Goal: Transaction & Acquisition: Download file/media

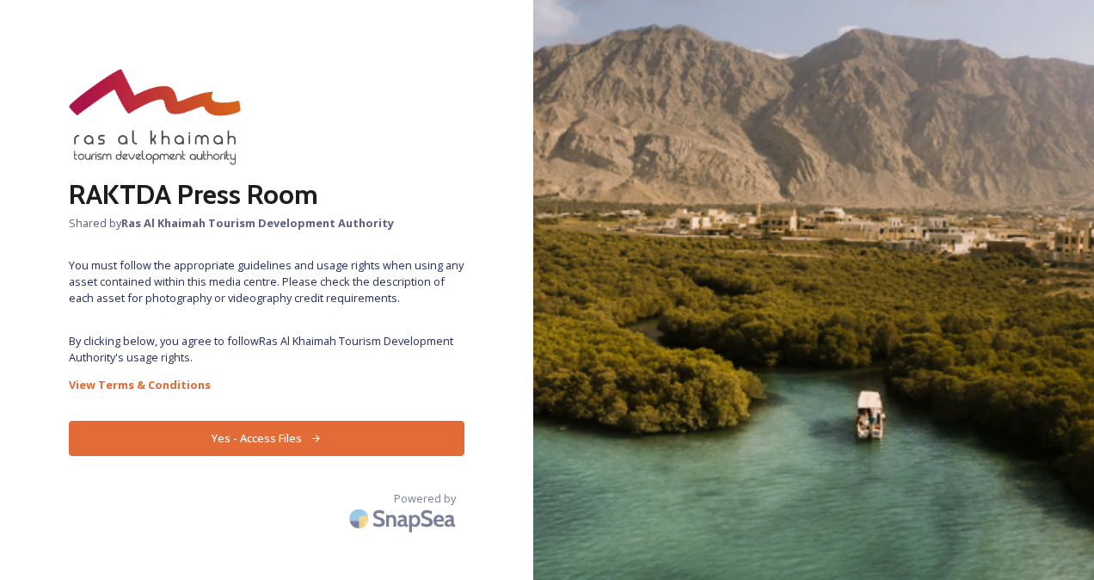
click at [365, 434] on button "Yes - Access Files" at bounding box center [267, 437] width 396 height 35
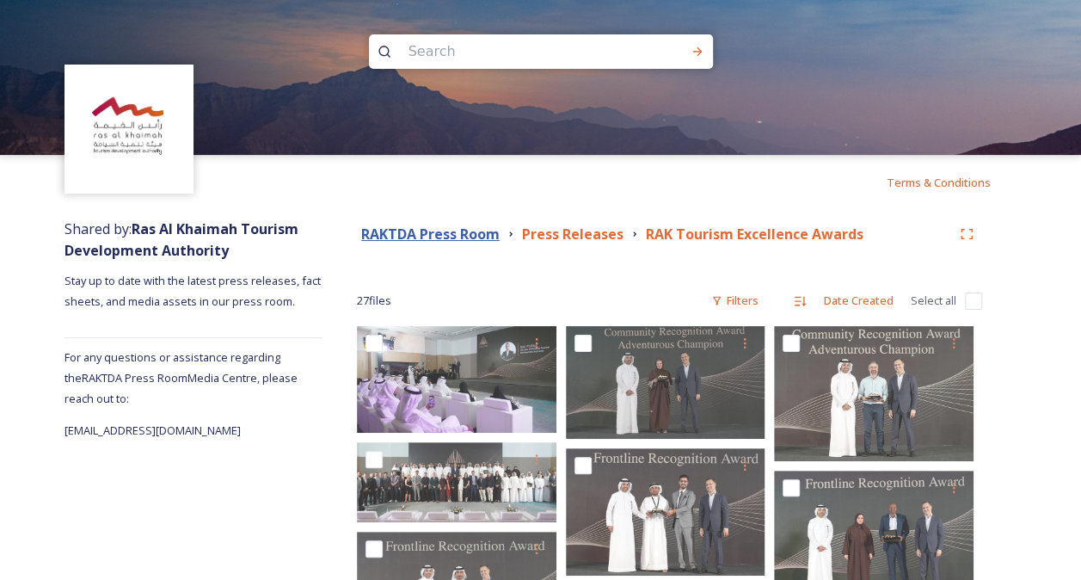
click at [481, 231] on strong "RAKTDA Press Room" at bounding box center [430, 233] width 138 height 19
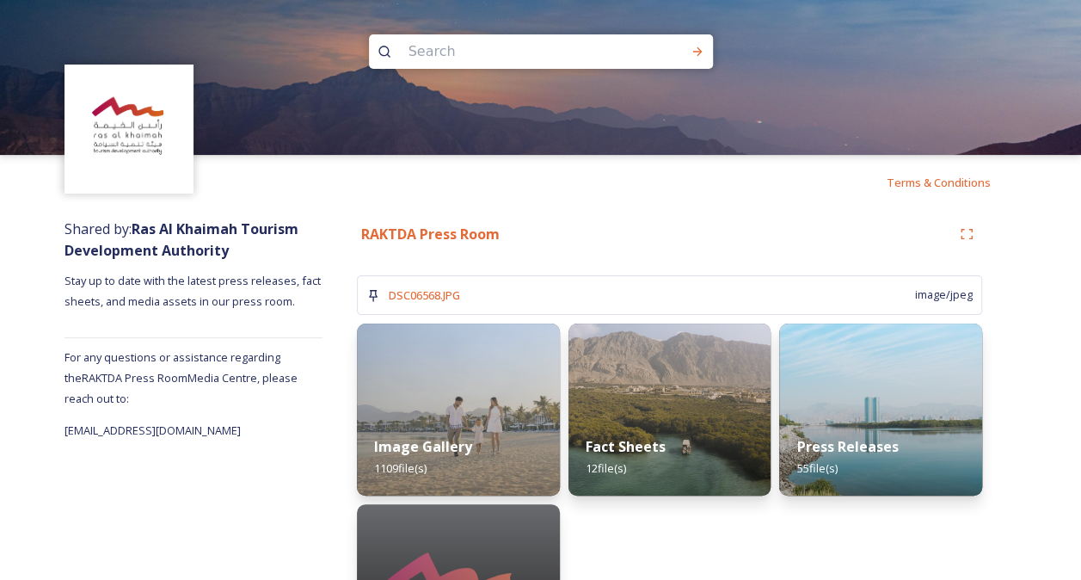
scroll to position [113, 0]
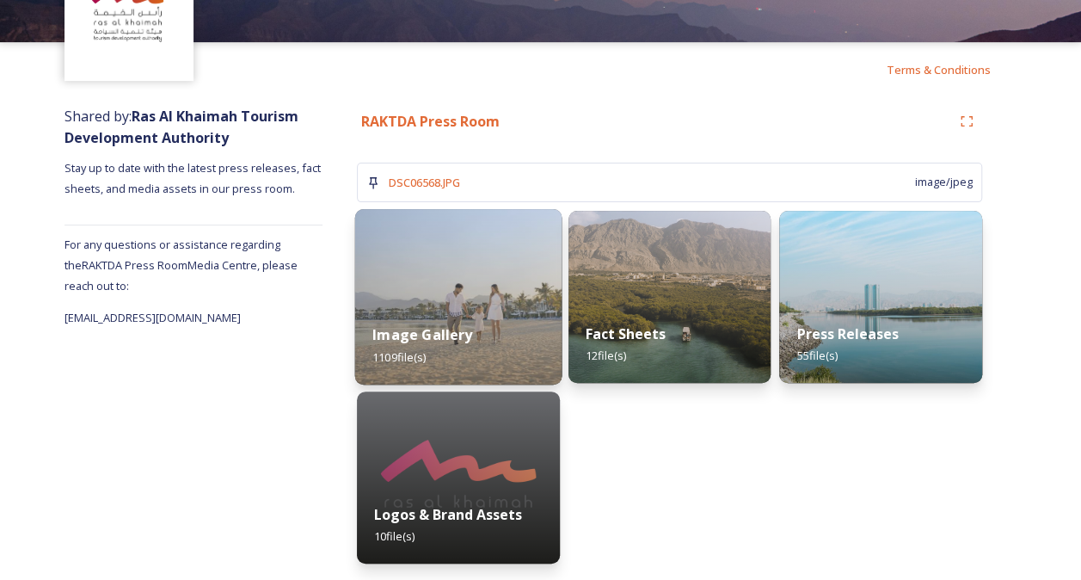
click at [506, 284] on img at bounding box center [458, 296] width 206 height 175
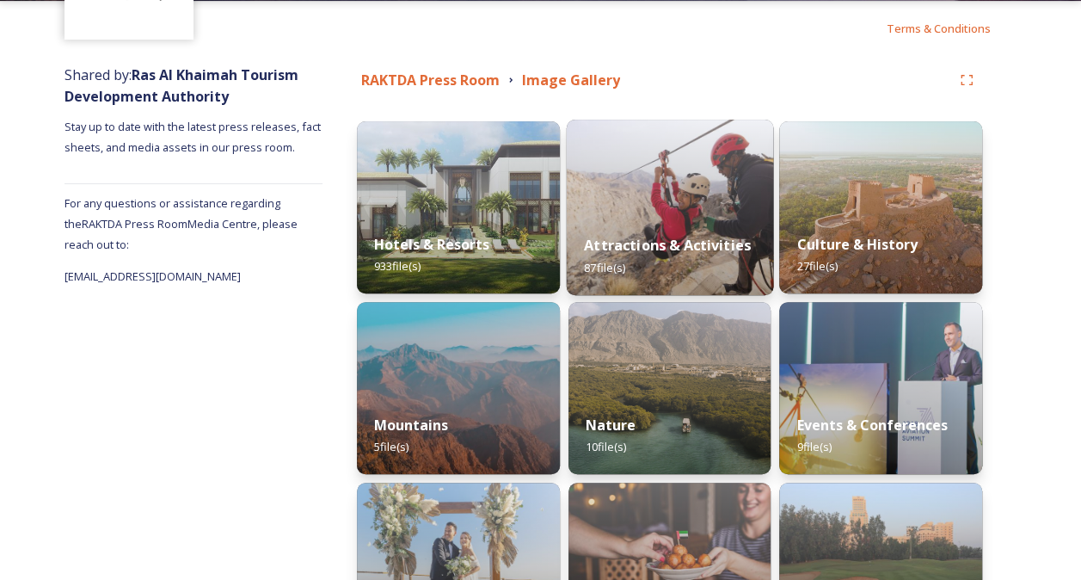
scroll to position [155, 0]
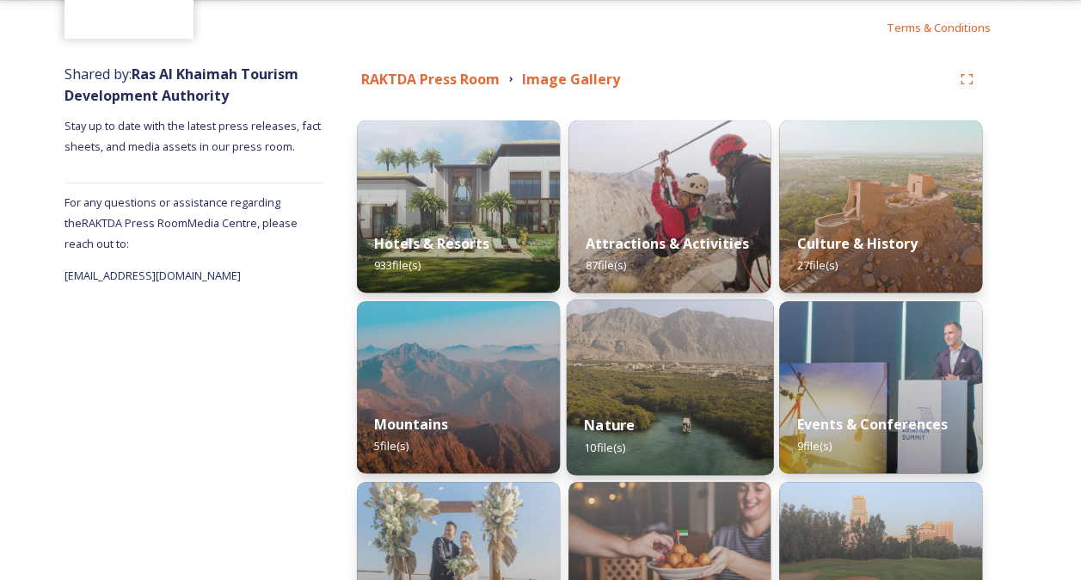
drag, startPoint x: 645, startPoint y: 340, endPoint x: 617, endPoint y: 327, distance: 30.4
click at [617, 327] on img at bounding box center [669, 386] width 206 height 175
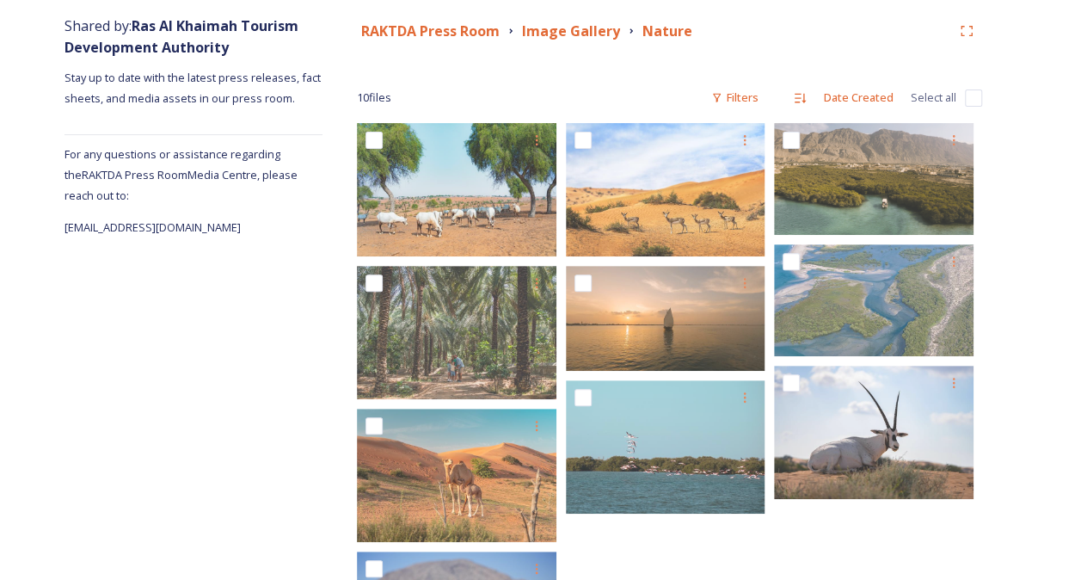
scroll to position [199, 0]
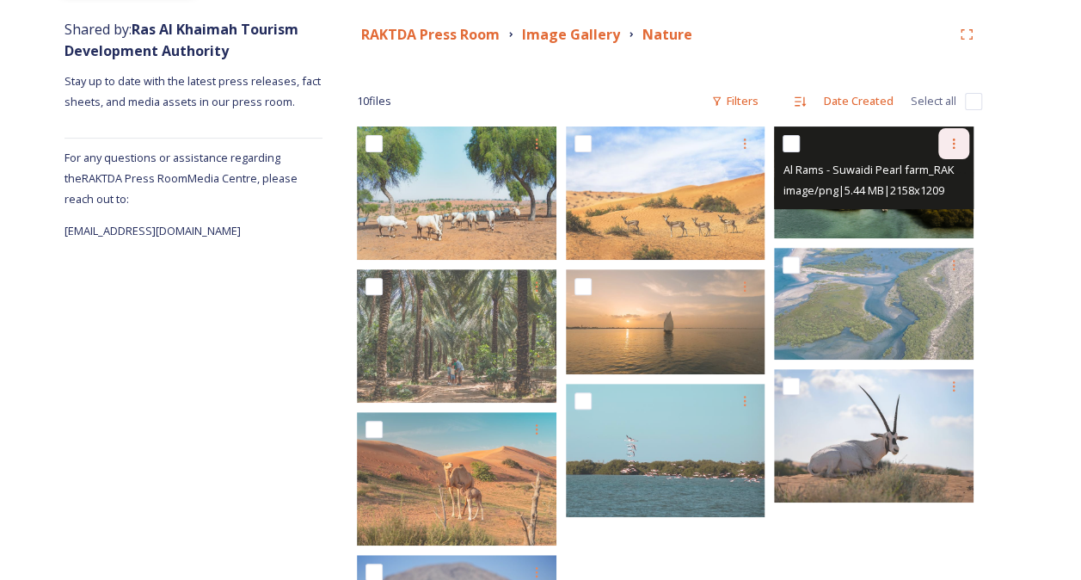
click at [960, 154] on div at bounding box center [953, 143] width 31 height 31
click at [936, 216] on span "Download" at bounding box center [933, 214] width 52 height 16
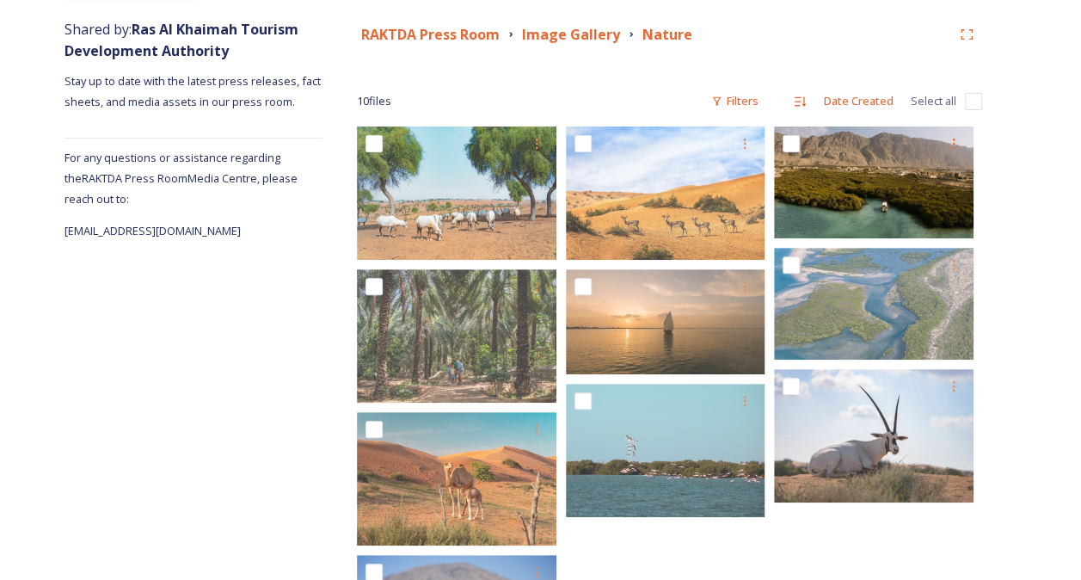
click at [637, 83] on div "RAKTDA Press Room Image Gallery Nature 10 file s Filters Date Created Select al…" at bounding box center [669, 367] width 694 height 715
click at [571, 38] on strong "Image Gallery" at bounding box center [571, 34] width 98 height 19
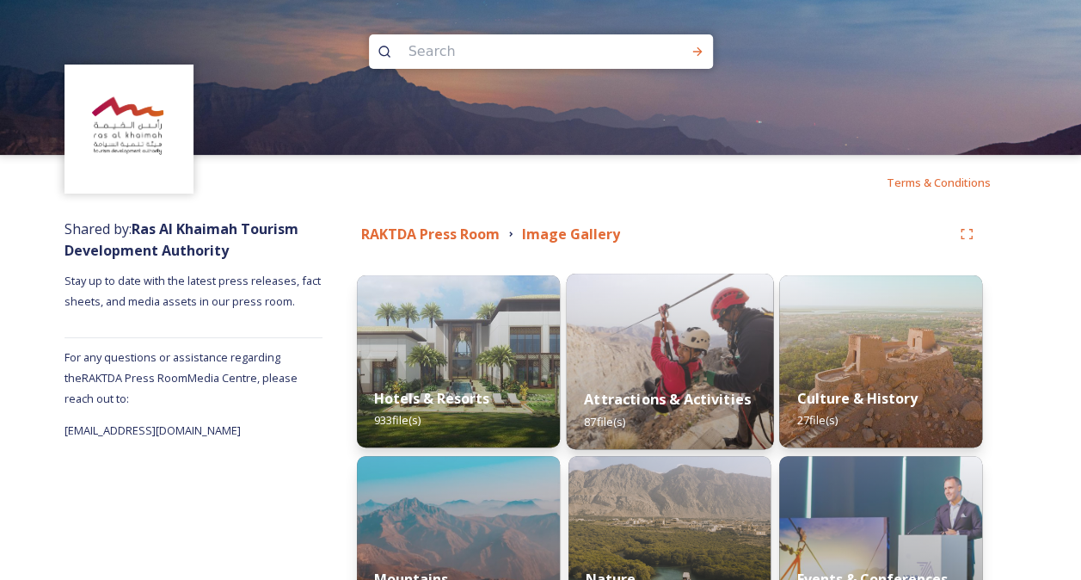
scroll to position [93, 0]
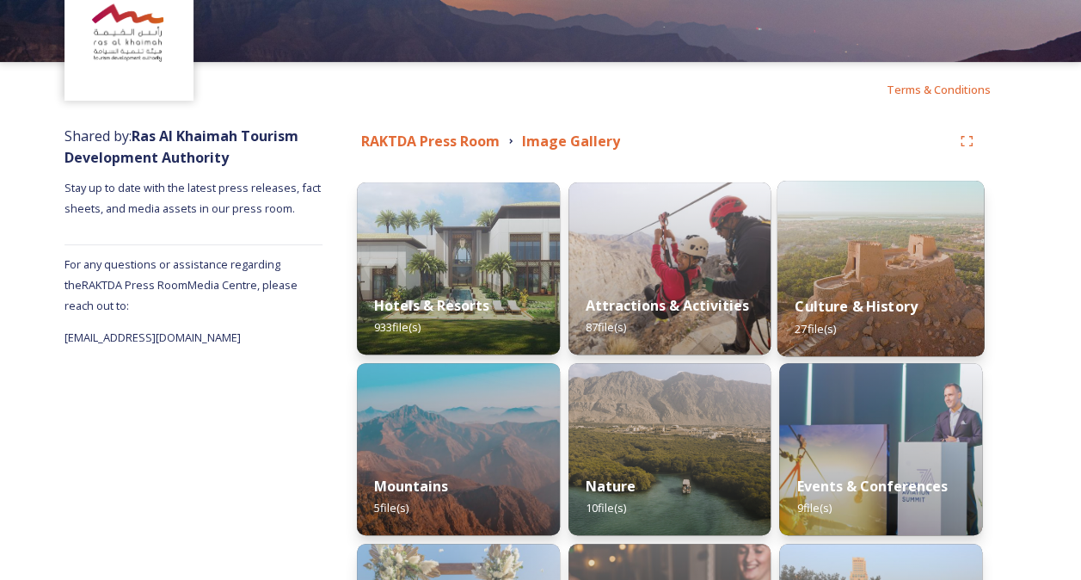
click at [821, 310] on strong "Culture & History" at bounding box center [856, 306] width 123 height 19
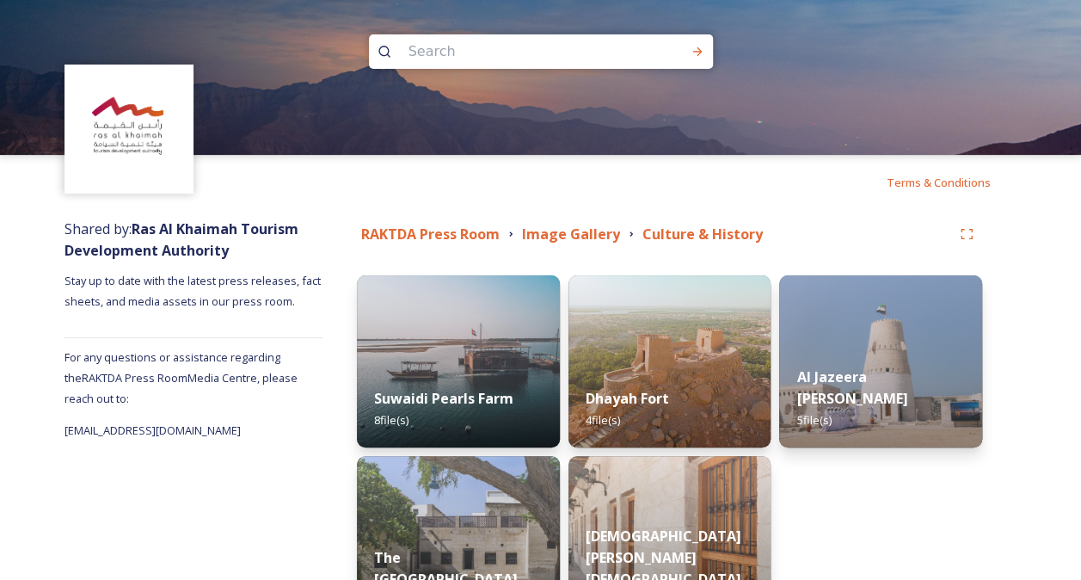
scroll to position [128, 0]
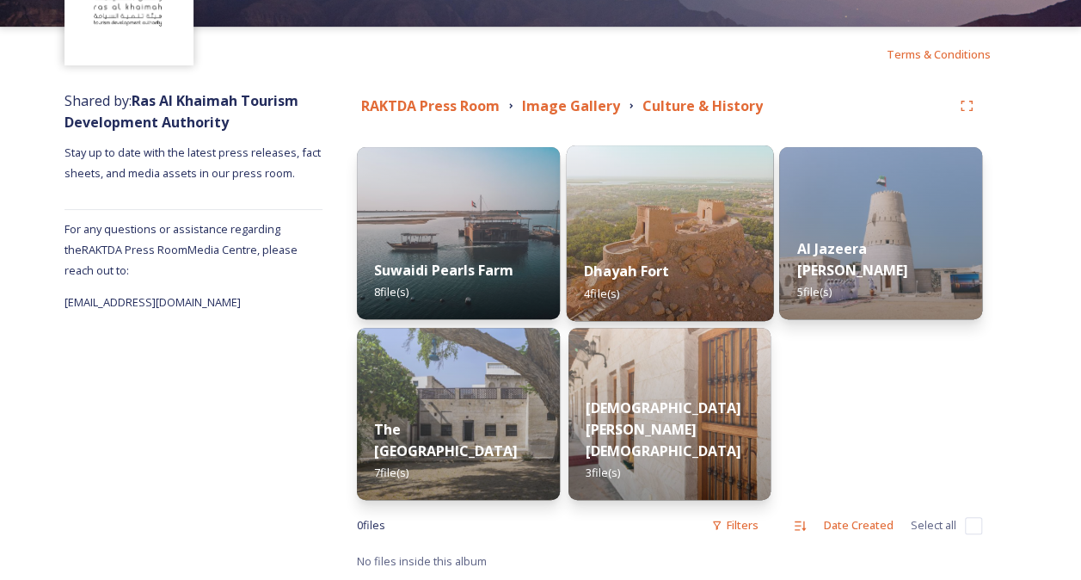
click at [688, 230] on img at bounding box center [669, 232] width 206 height 175
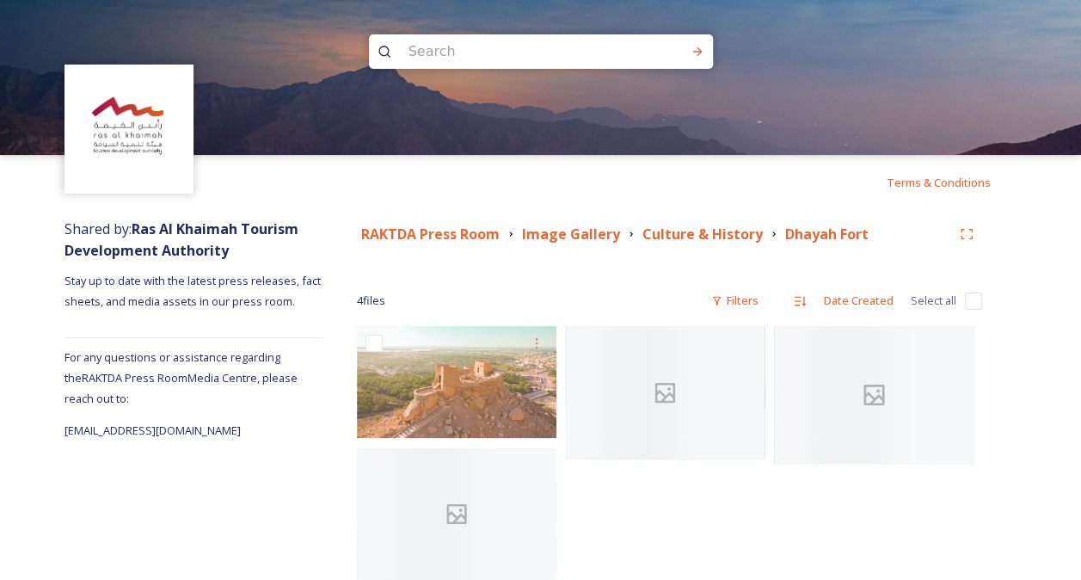
scroll to position [39, 0]
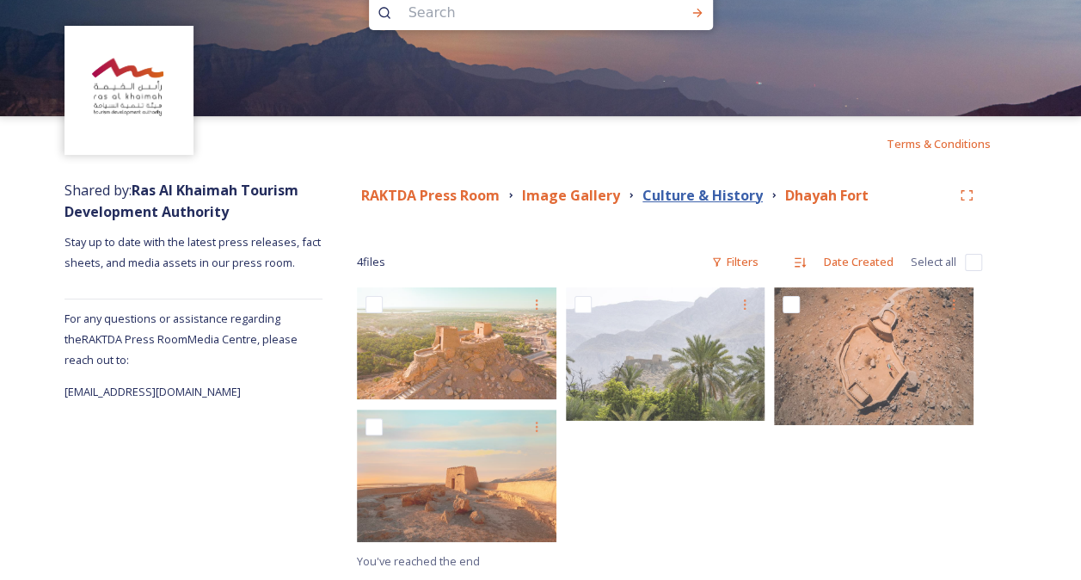
click at [723, 202] on strong "Culture & History" at bounding box center [702, 195] width 120 height 19
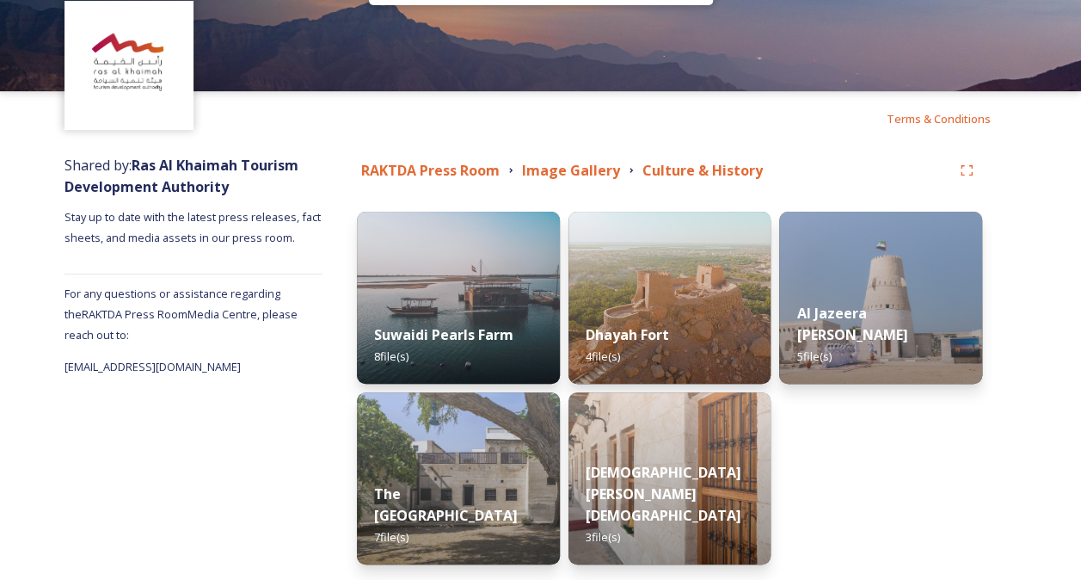
scroll to position [66, 0]
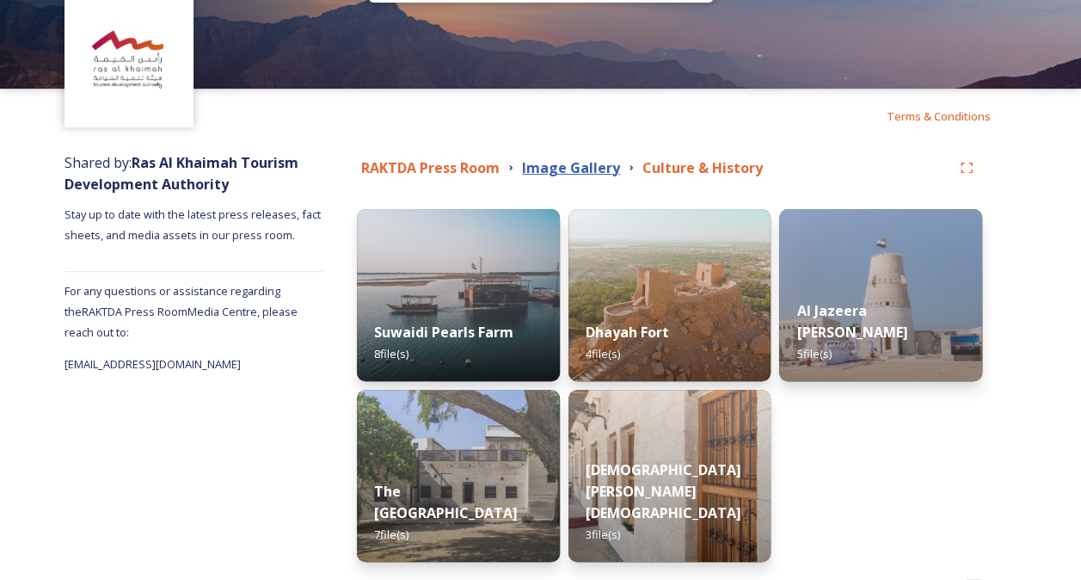
click at [571, 174] on strong "Image Gallery" at bounding box center [571, 167] width 98 height 19
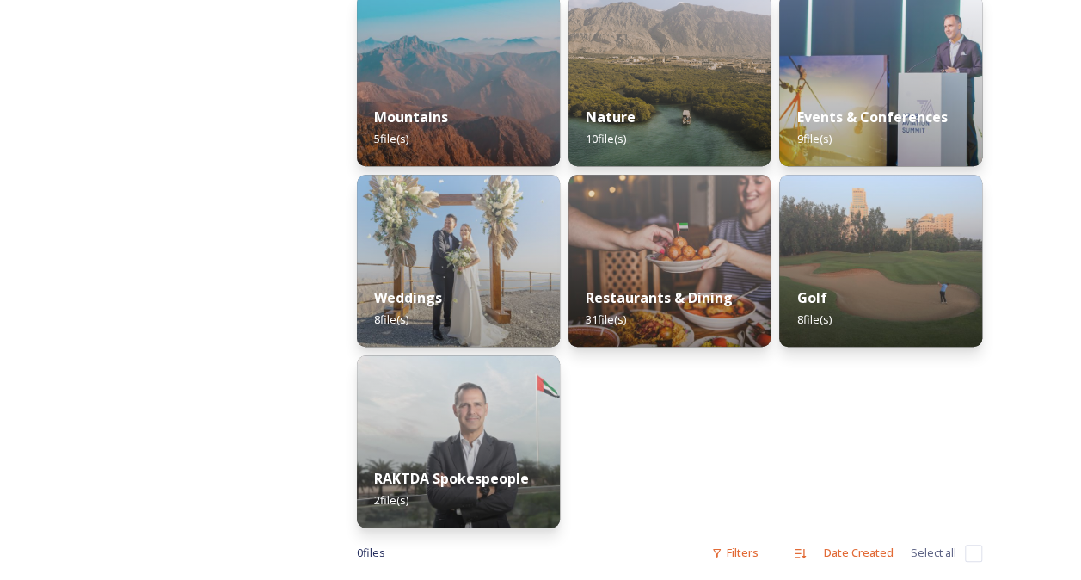
scroll to position [402, 0]
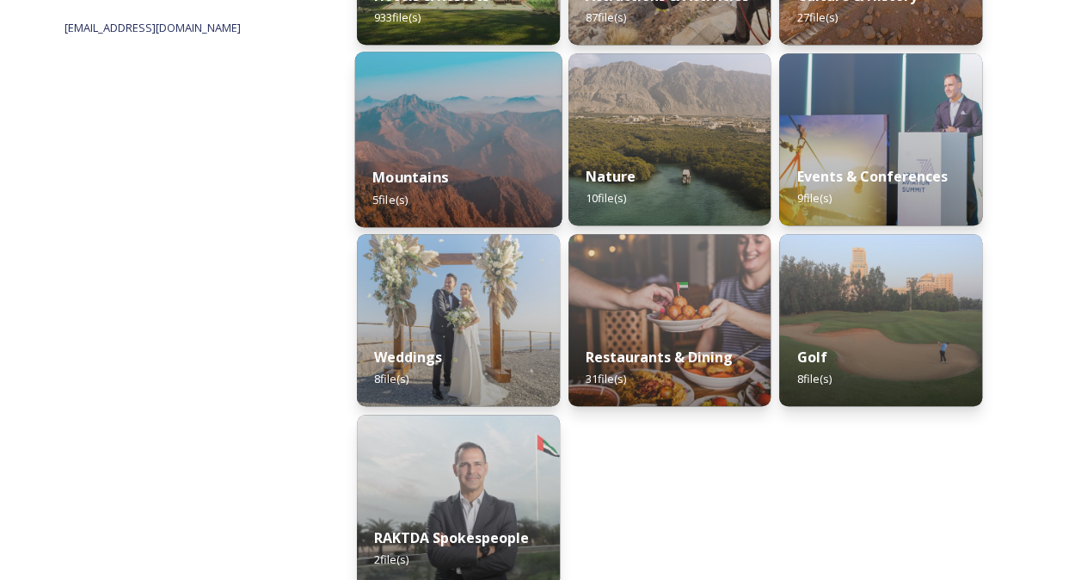
click at [466, 124] on img at bounding box center [458, 139] width 206 height 175
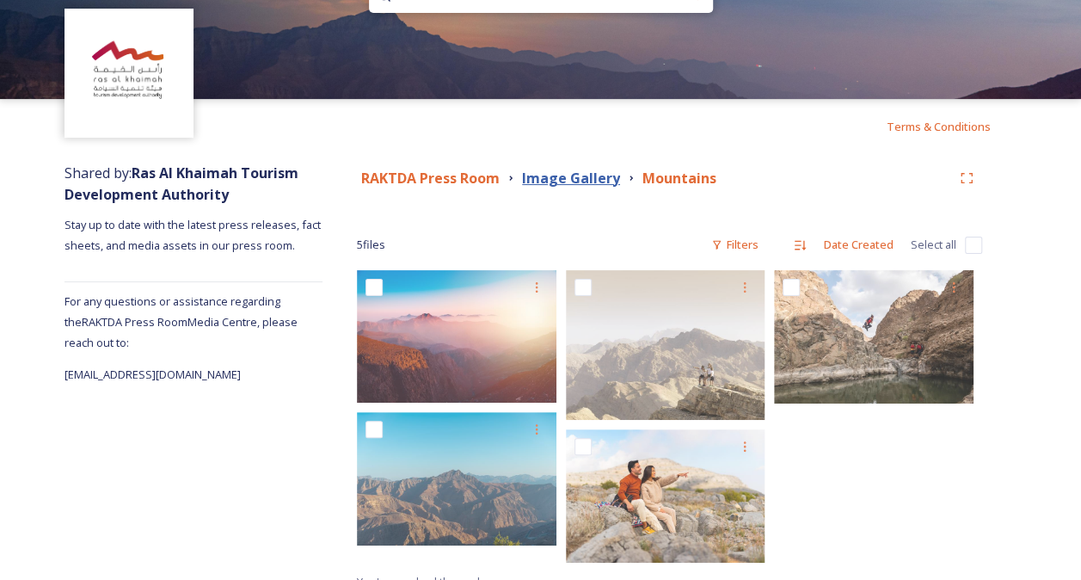
scroll to position [76, 0]
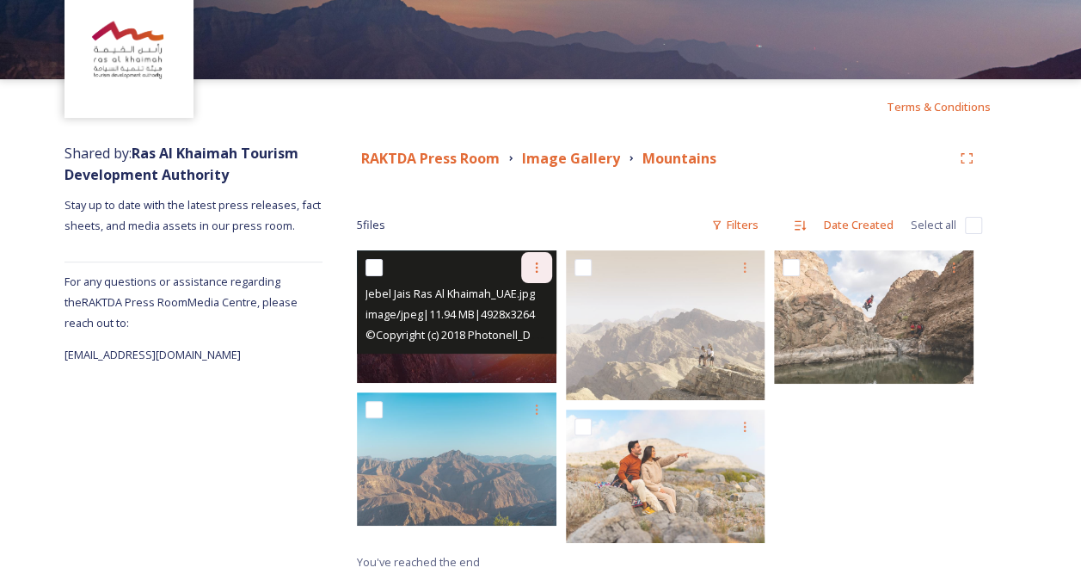
click at [544, 276] on div at bounding box center [536, 267] width 31 height 31
click at [527, 334] on span "Download" at bounding box center [516, 338] width 52 height 16
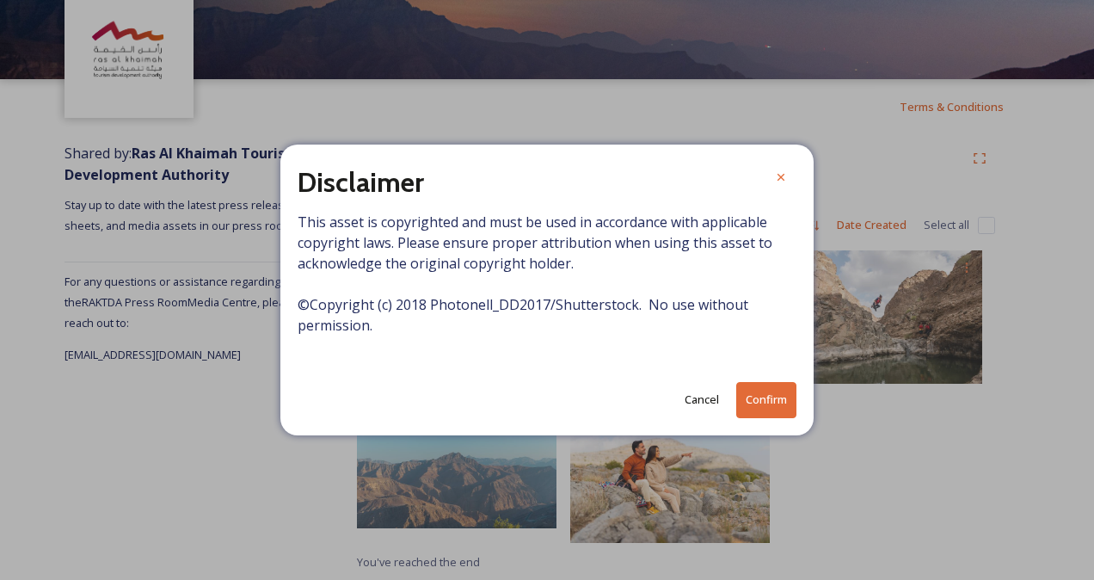
click at [752, 402] on button "Confirm" at bounding box center [766, 399] width 60 height 35
click at [780, 187] on div at bounding box center [780, 178] width 31 height 31
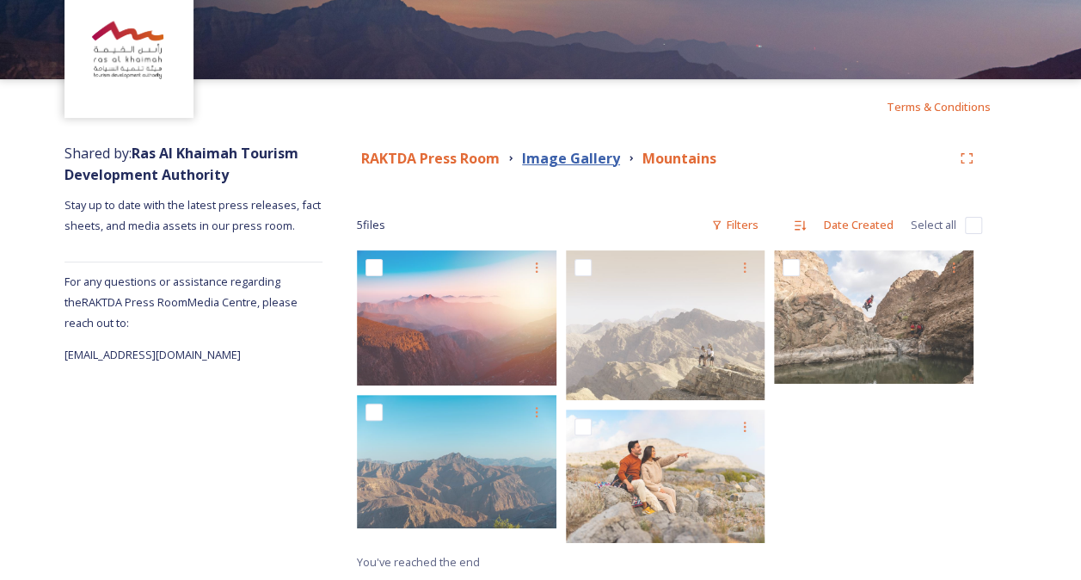
click at [609, 161] on strong "Image Gallery" at bounding box center [571, 158] width 98 height 19
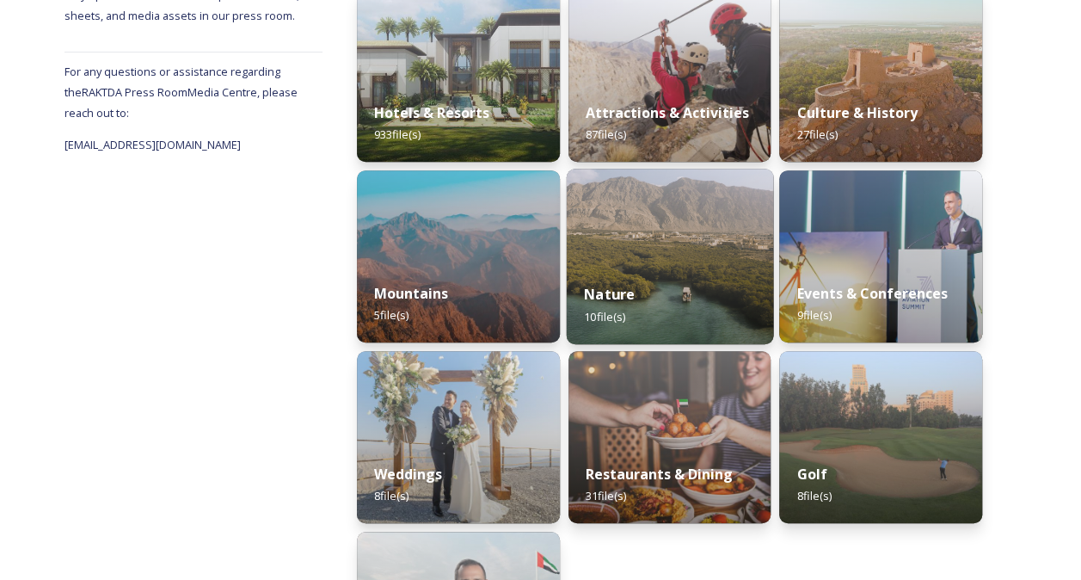
scroll to position [289, 0]
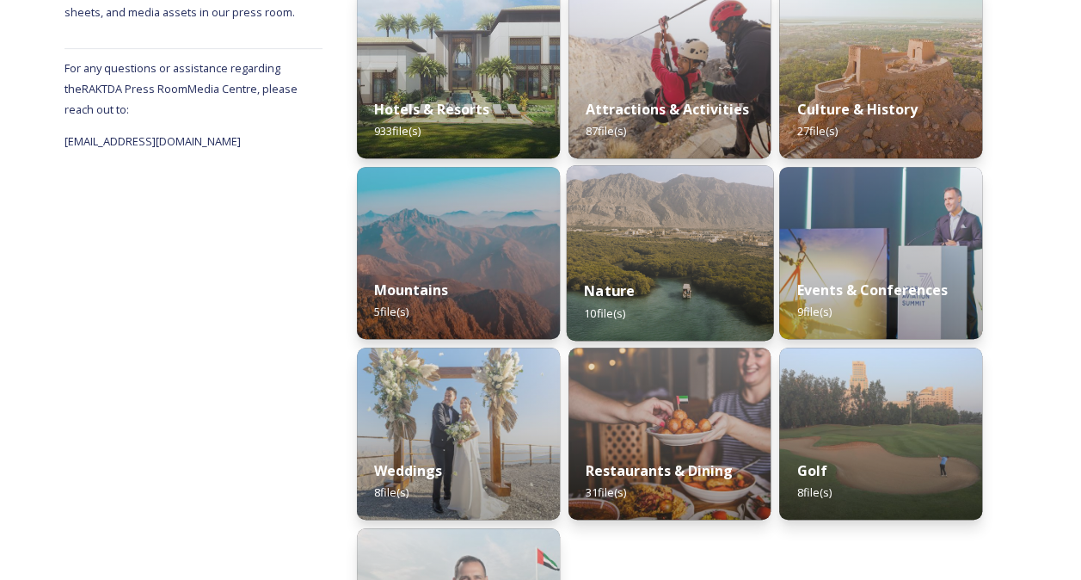
click at [679, 321] on div "Nature 10 file(s)" at bounding box center [669, 301] width 206 height 78
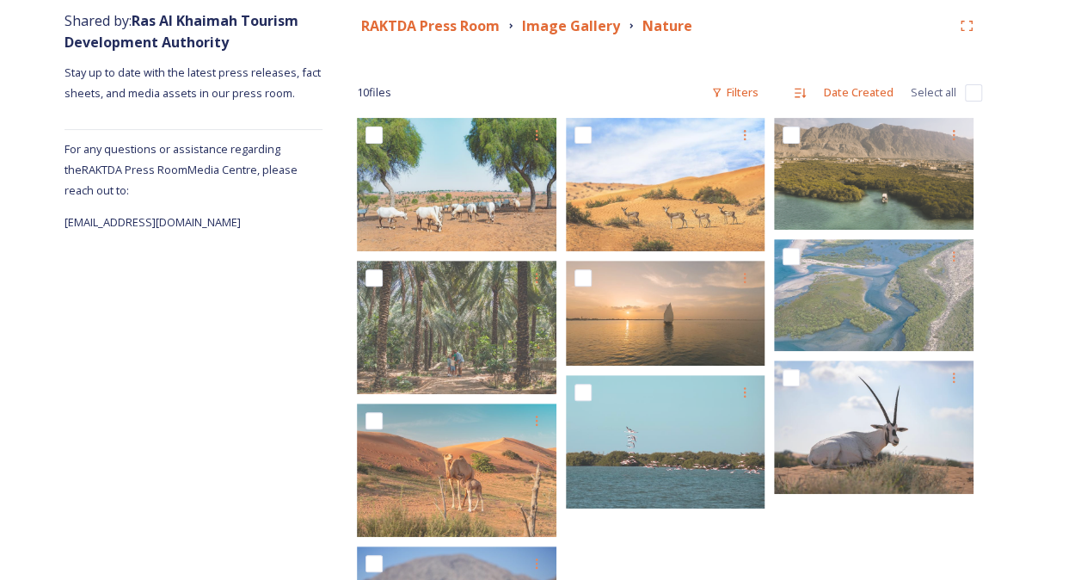
scroll to position [207, 0]
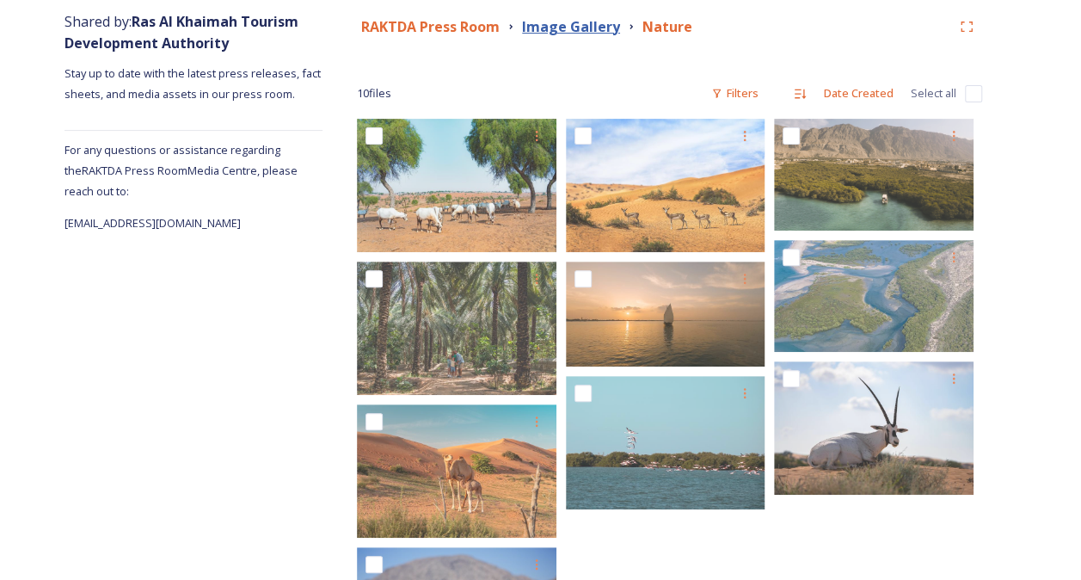
click at [586, 29] on strong "Image Gallery" at bounding box center [571, 26] width 98 height 19
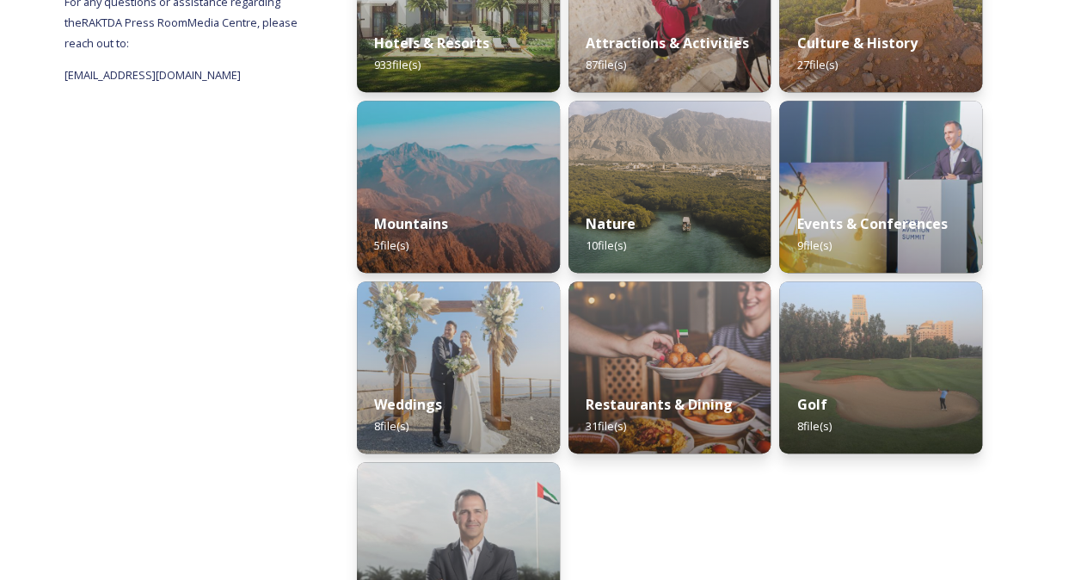
scroll to position [353, 0]
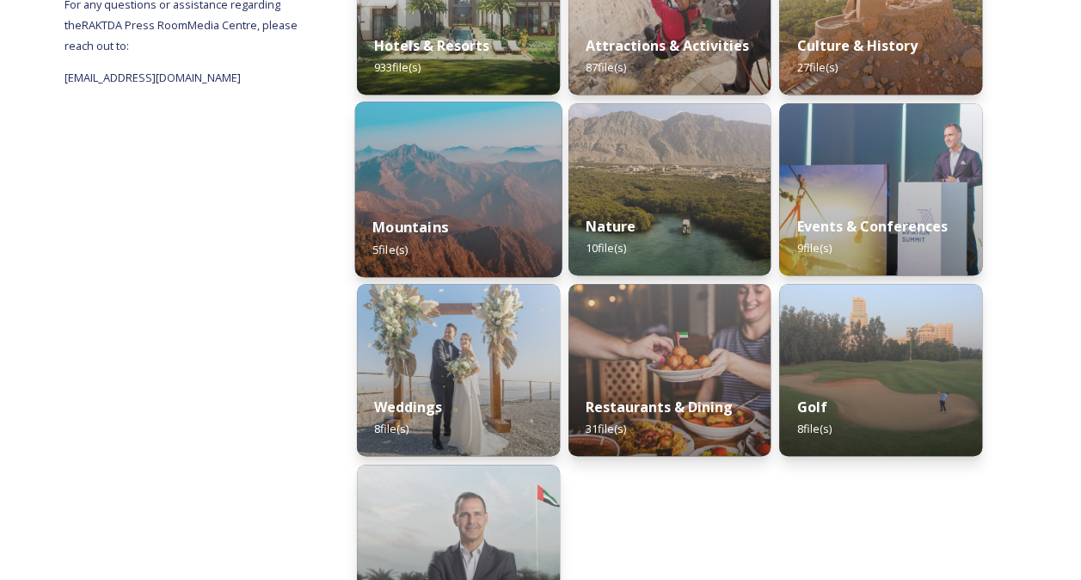
click at [464, 213] on div "Mountains 5 file(s)" at bounding box center [458, 238] width 206 height 78
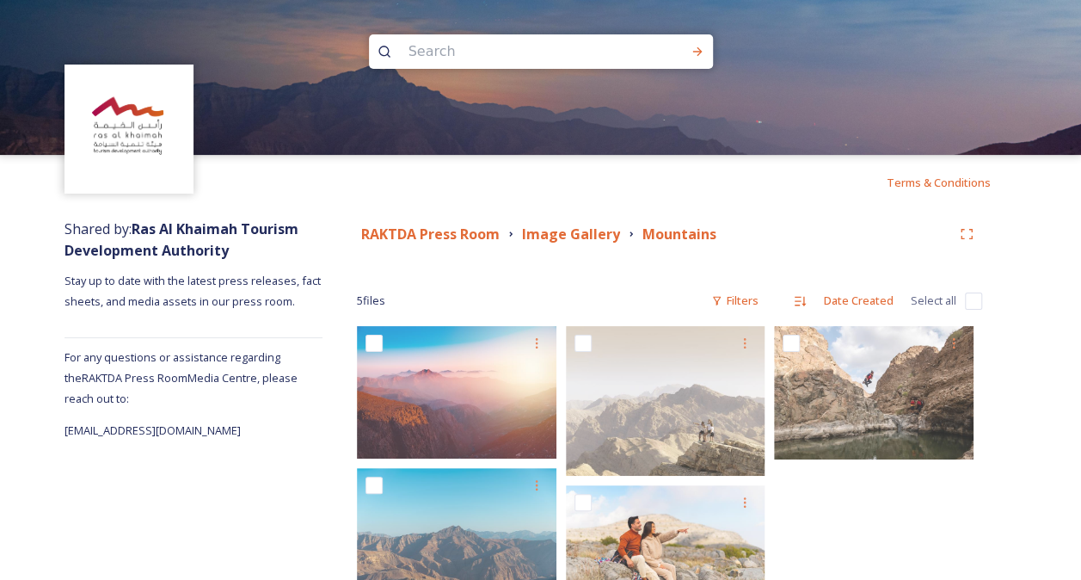
scroll to position [76, 0]
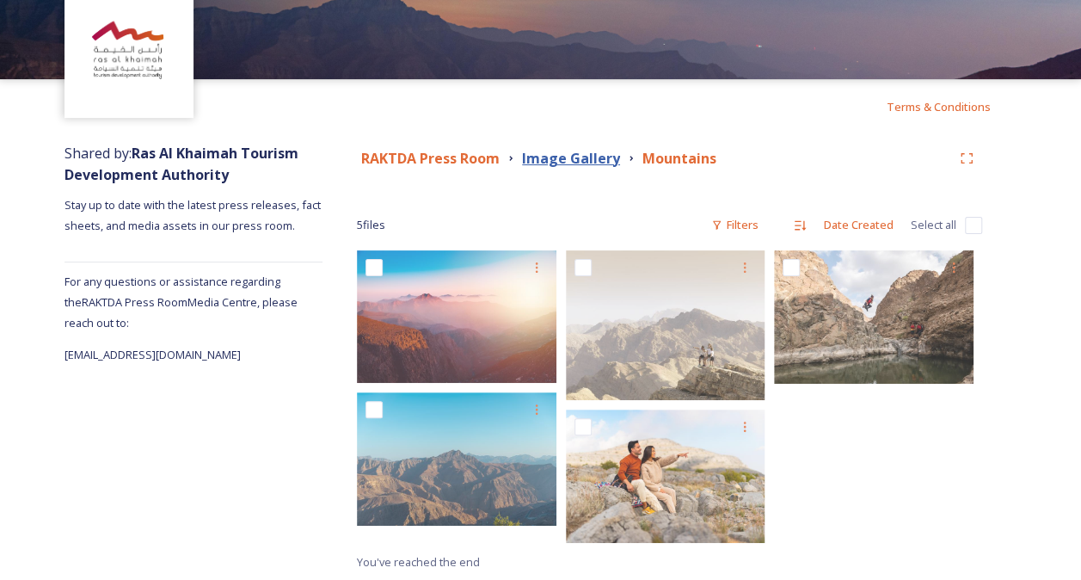
click at [600, 151] on strong "Image Gallery" at bounding box center [571, 158] width 98 height 19
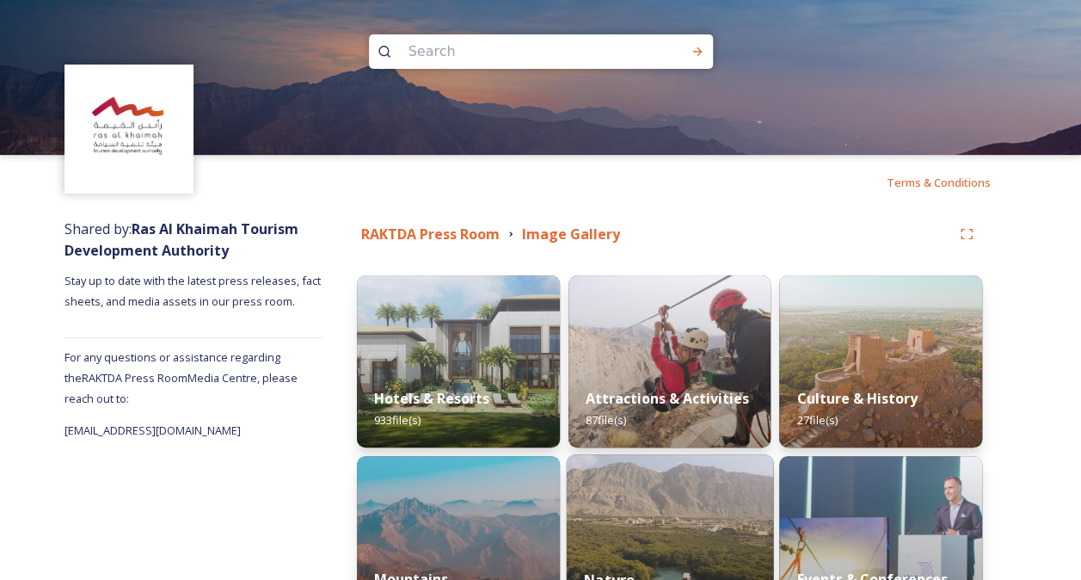
click at [660, 493] on img at bounding box center [669, 541] width 206 height 175
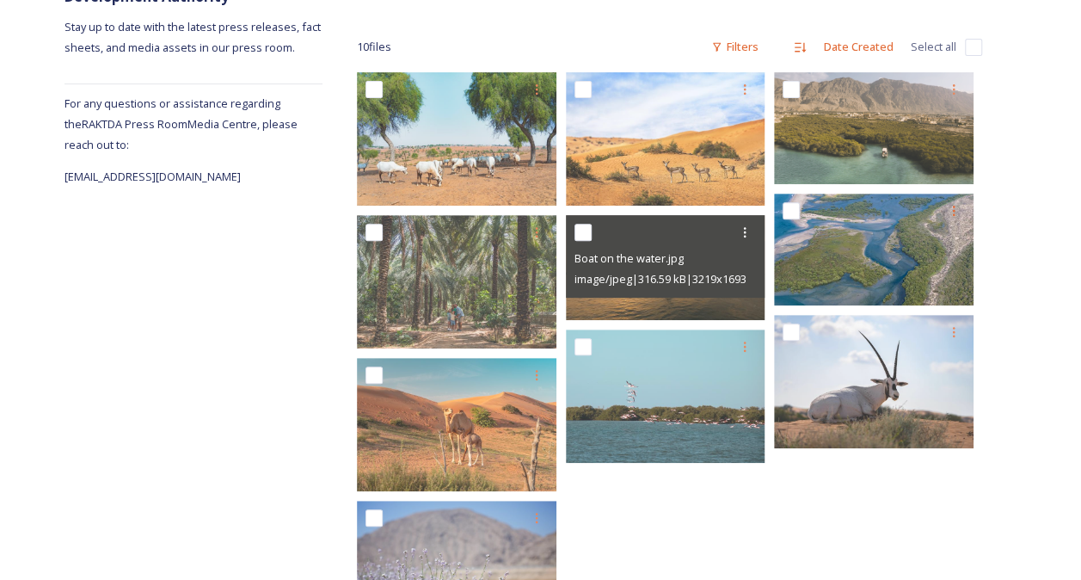
scroll to position [255, 0]
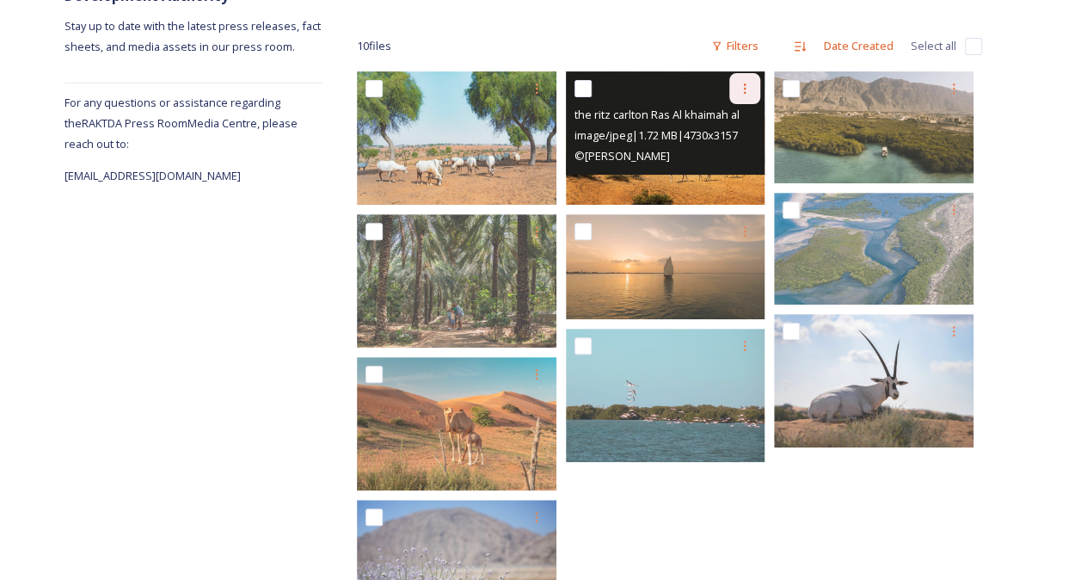
click at [745, 89] on icon at bounding box center [745, 88] width 3 height 10
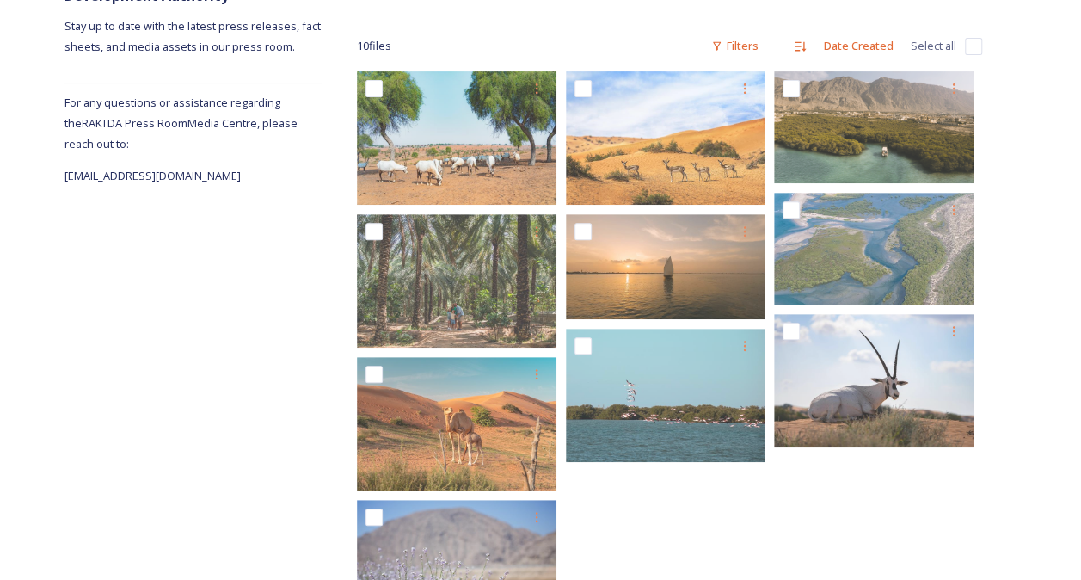
click at [1020, 114] on div "Shared by: Ras Al Khaimah Tourism Development Authority Stay up to date with th…" at bounding box center [540, 312] width 1081 height 715
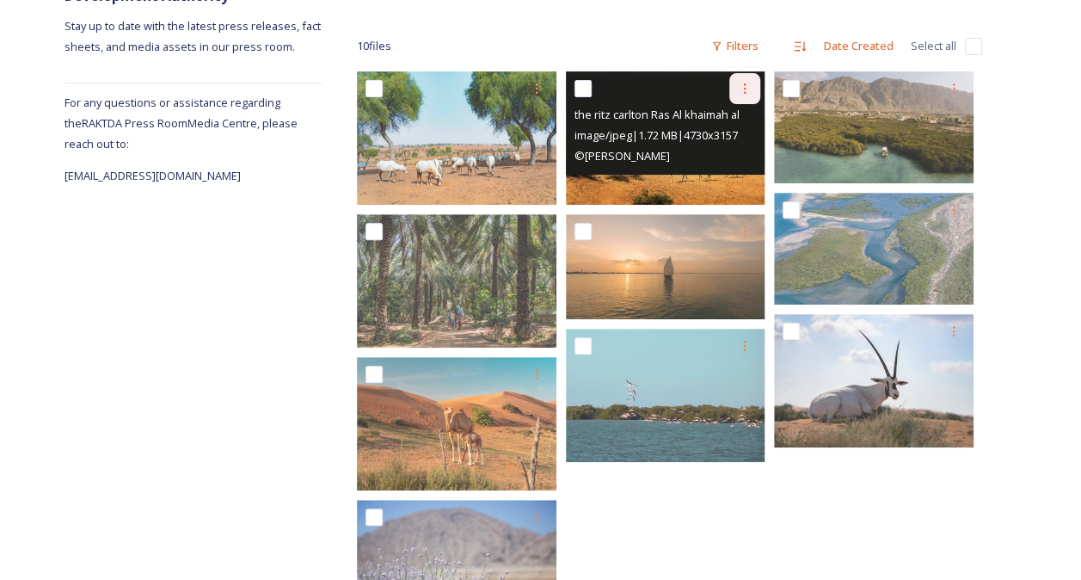
click at [743, 95] on div at bounding box center [744, 88] width 31 height 31
click at [727, 163] on span "Download" at bounding box center [724, 159] width 52 height 16
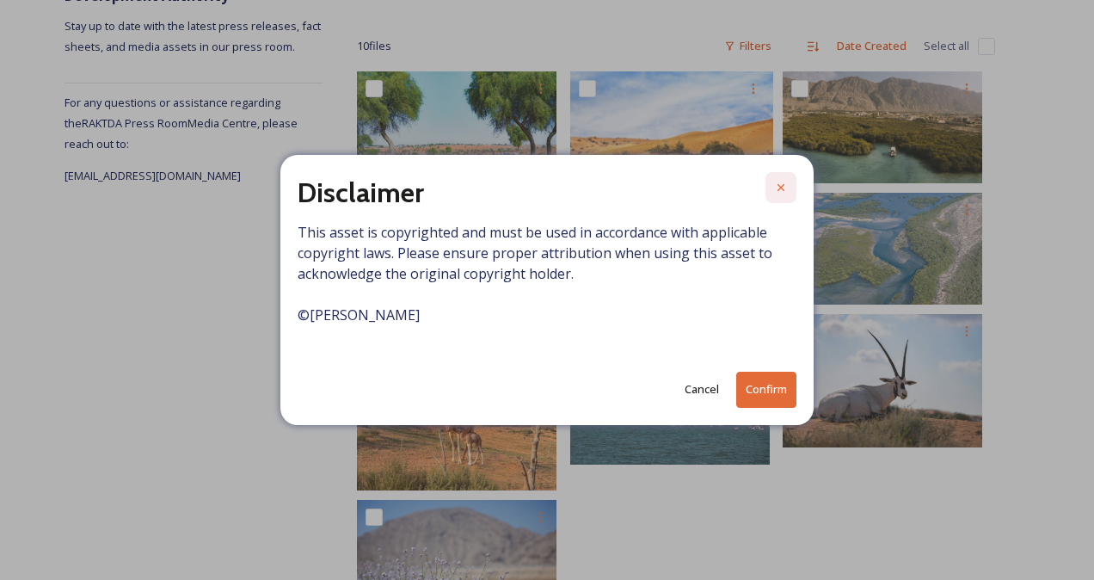
click at [783, 191] on icon at bounding box center [780, 187] width 7 height 7
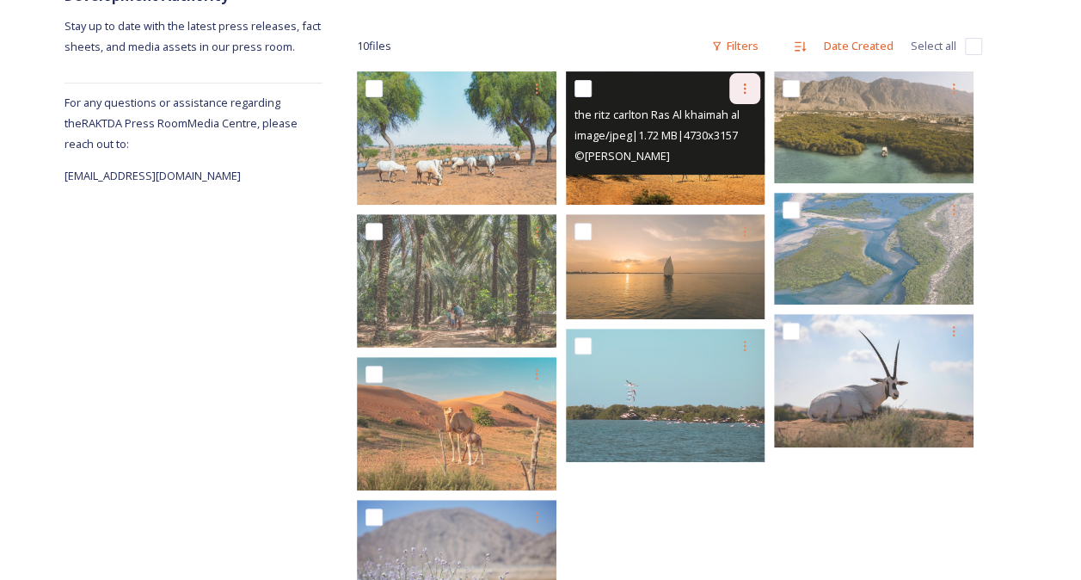
click at [752, 91] on div at bounding box center [744, 88] width 31 height 31
click at [731, 163] on span "Download" at bounding box center [724, 159] width 52 height 16
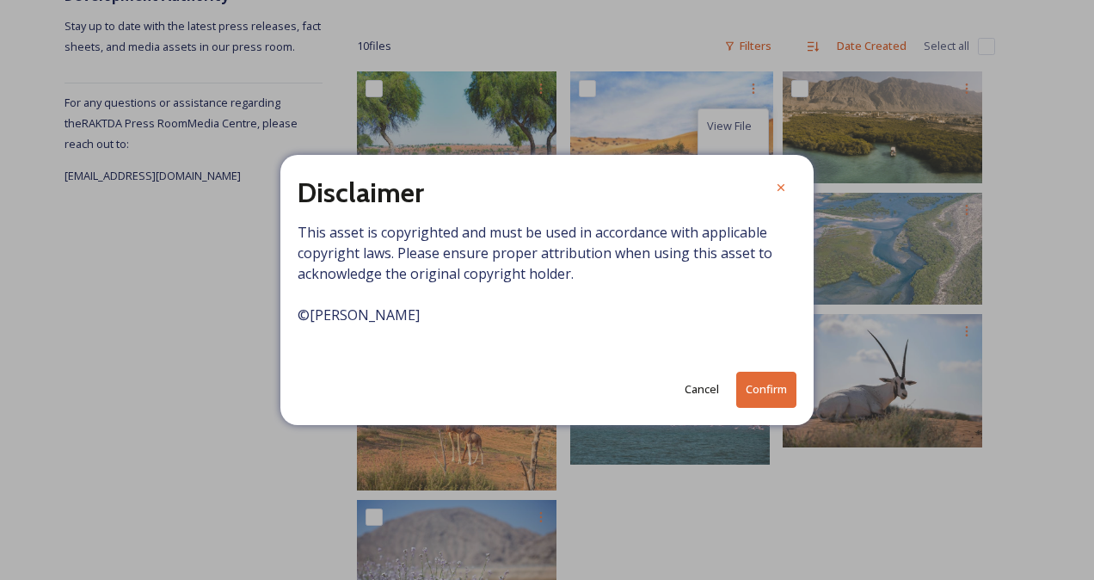
click at [753, 377] on button "Confirm" at bounding box center [766, 388] width 60 height 35
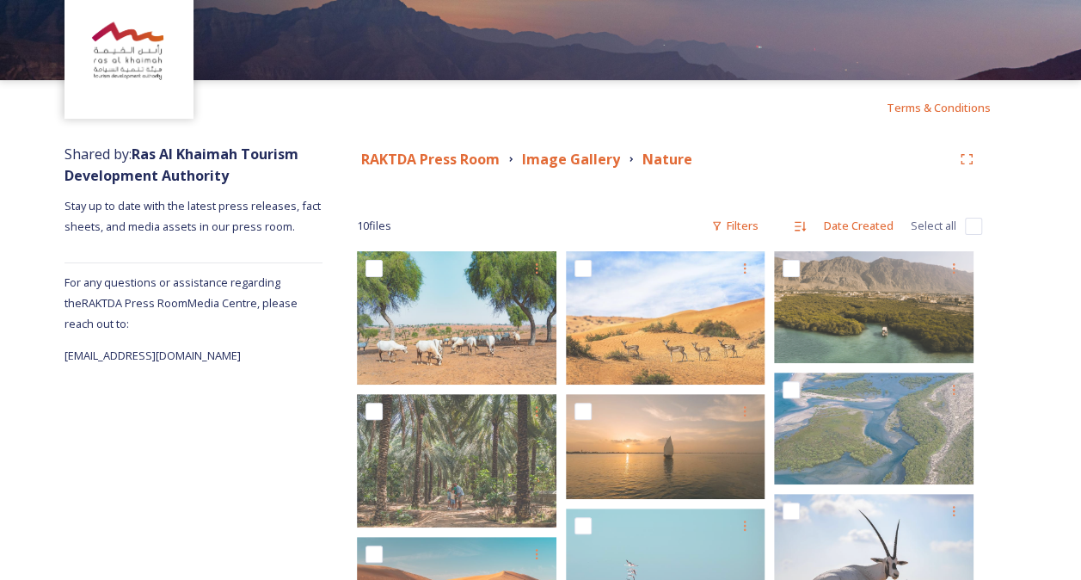
scroll to position [74, 0]
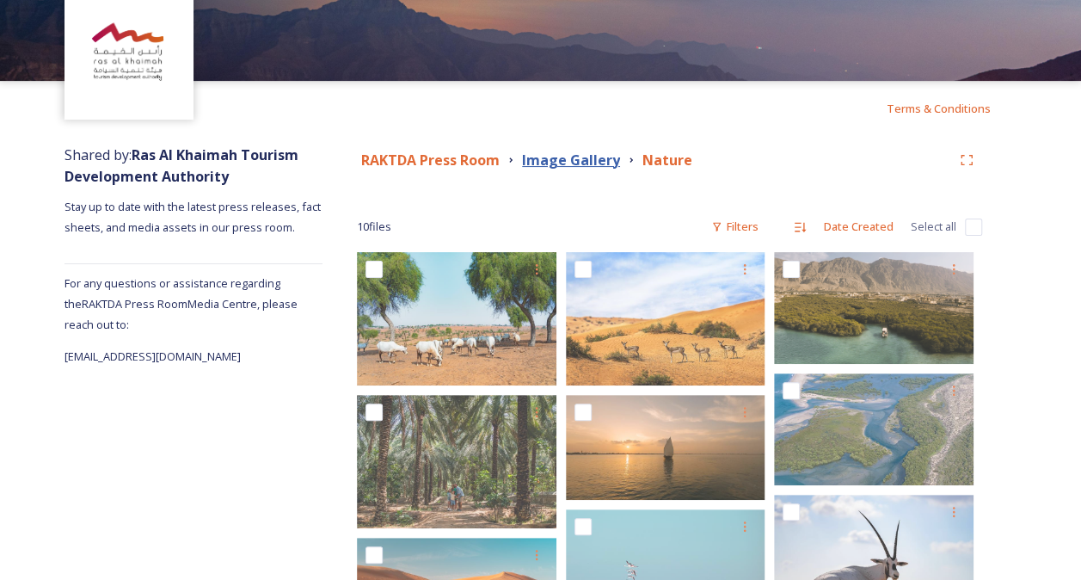
click at [586, 162] on strong "Image Gallery" at bounding box center [571, 159] width 98 height 19
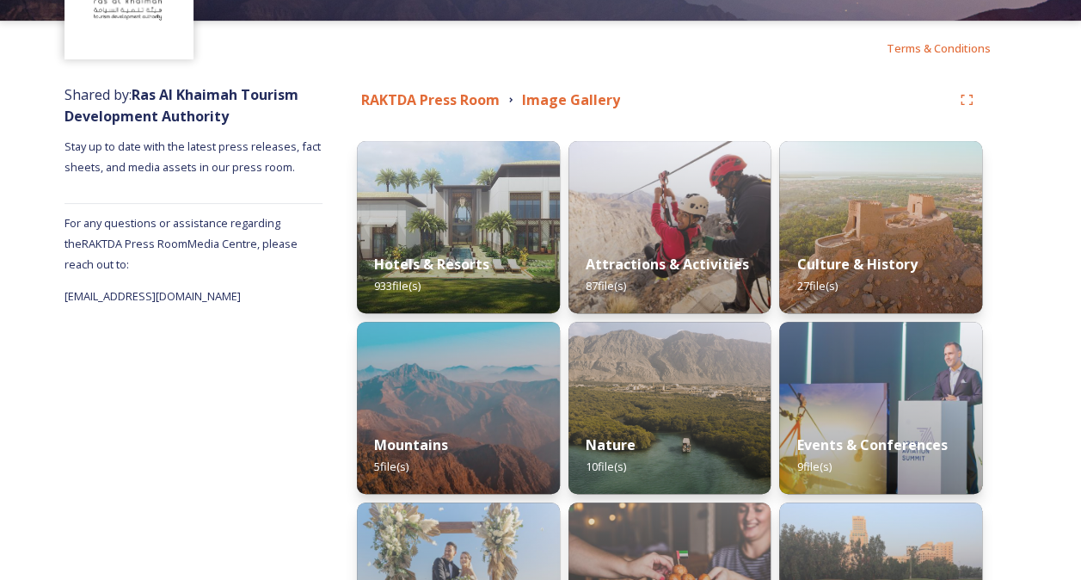
scroll to position [144, 0]
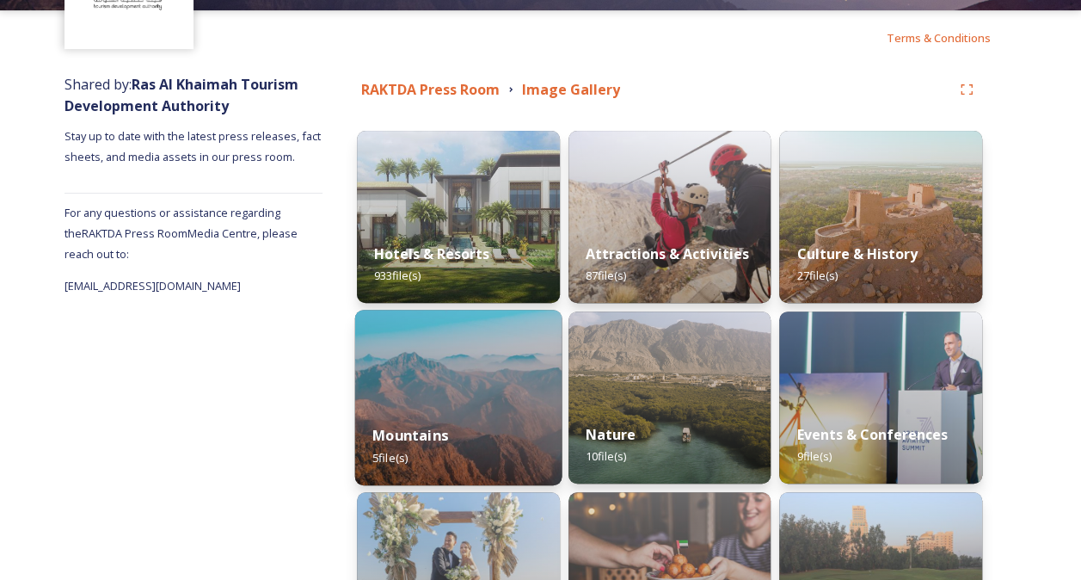
click at [448, 411] on div "Mountains 5 file(s)" at bounding box center [458, 446] width 206 height 78
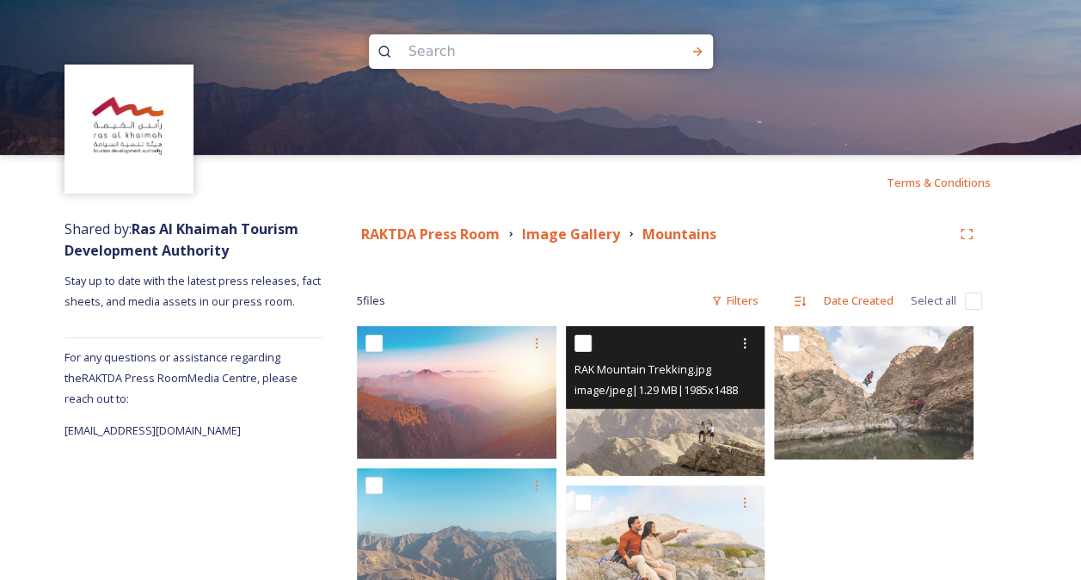
scroll to position [76, 0]
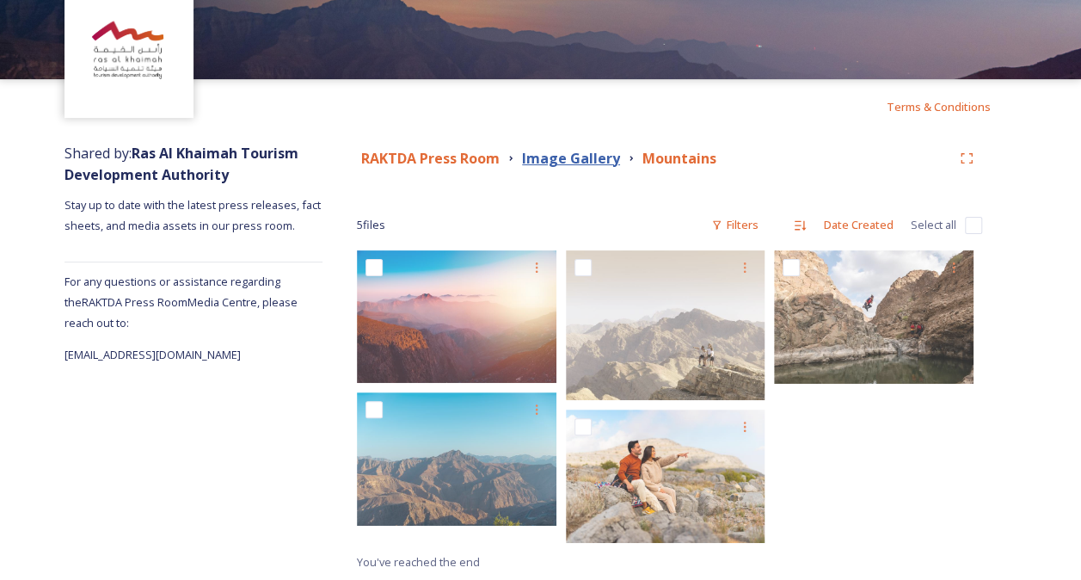
click at [590, 161] on strong "Image Gallery" at bounding box center [571, 158] width 98 height 19
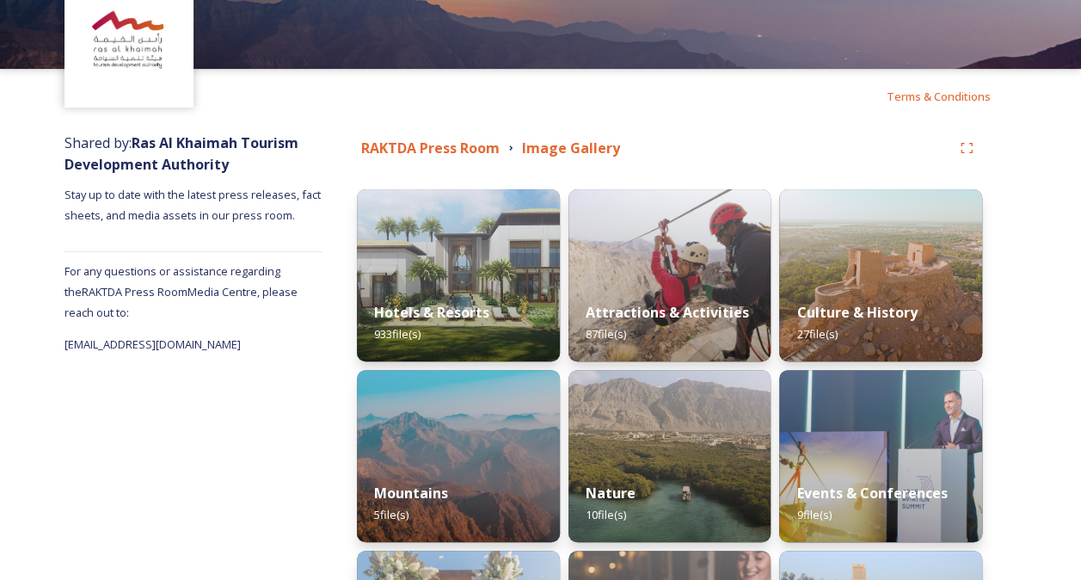
scroll to position [87, 0]
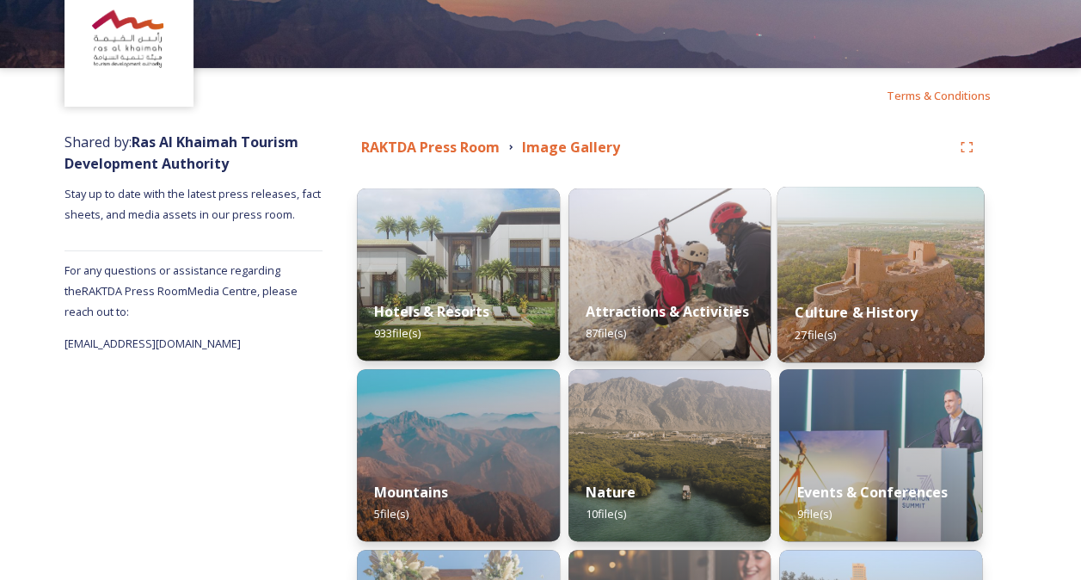
click at [863, 267] on img at bounding box center [880, 274] width 206 height 175
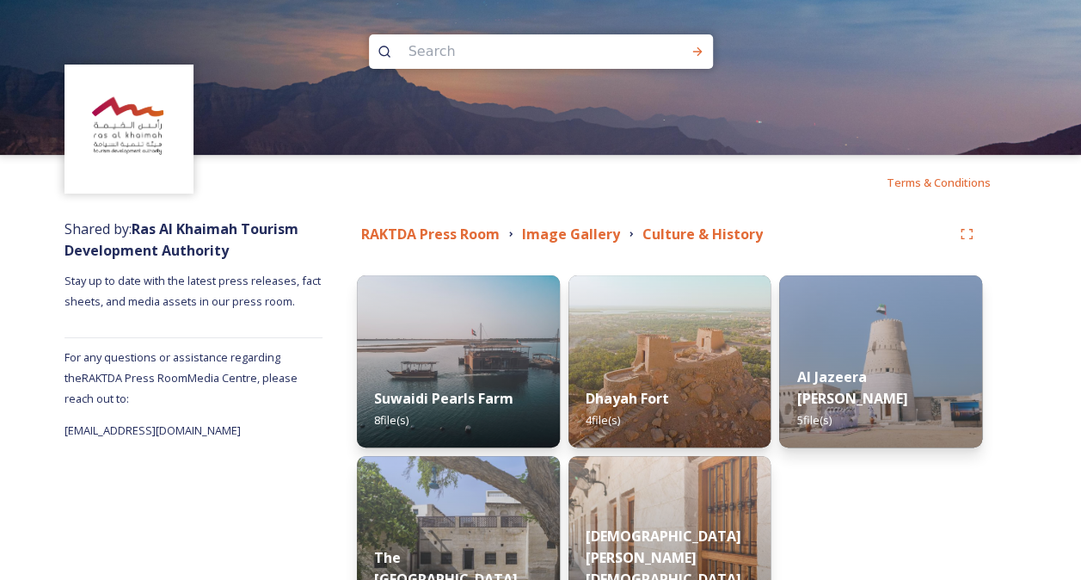
scroll to position [128, 0]
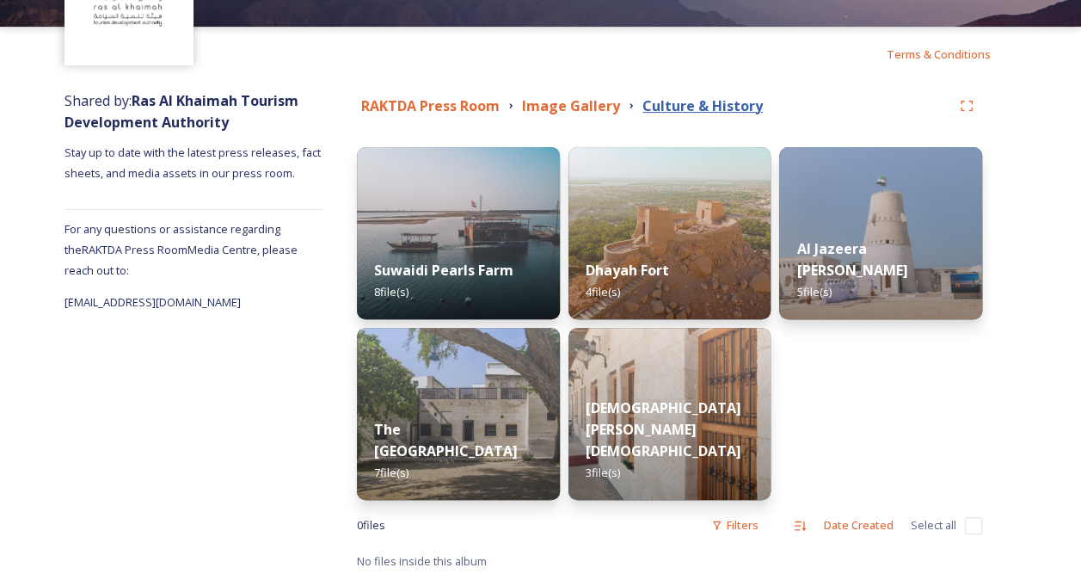
click at [671, 101] on strong "Culture & History" at bounding box center [702, 105] width 120 height 19
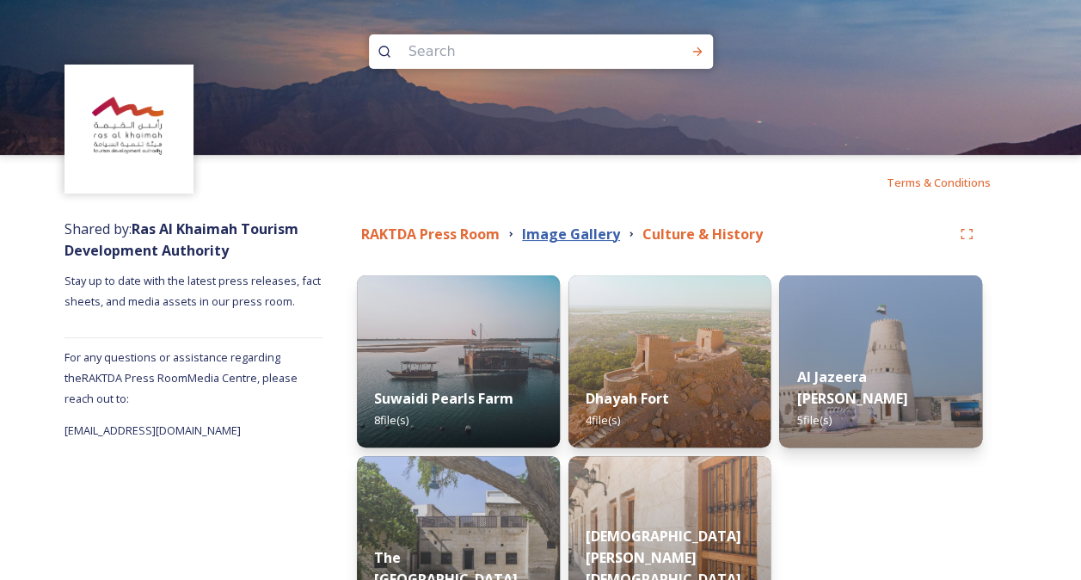
click at [561, 234] on strong "Image Gallery" at bounding box center [571, 233] width 98 height 19
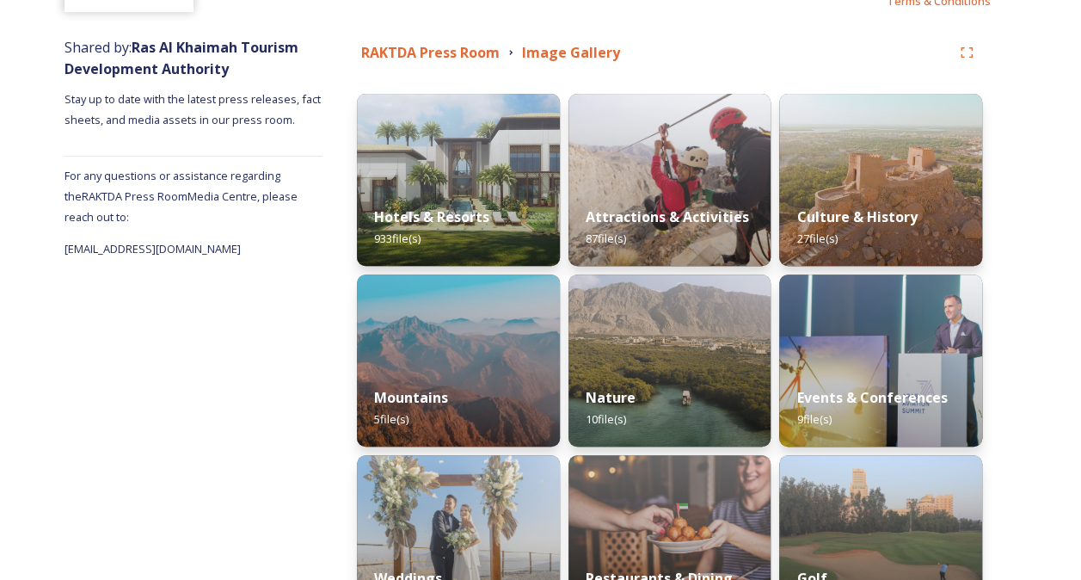
scroll to position [266, 0]
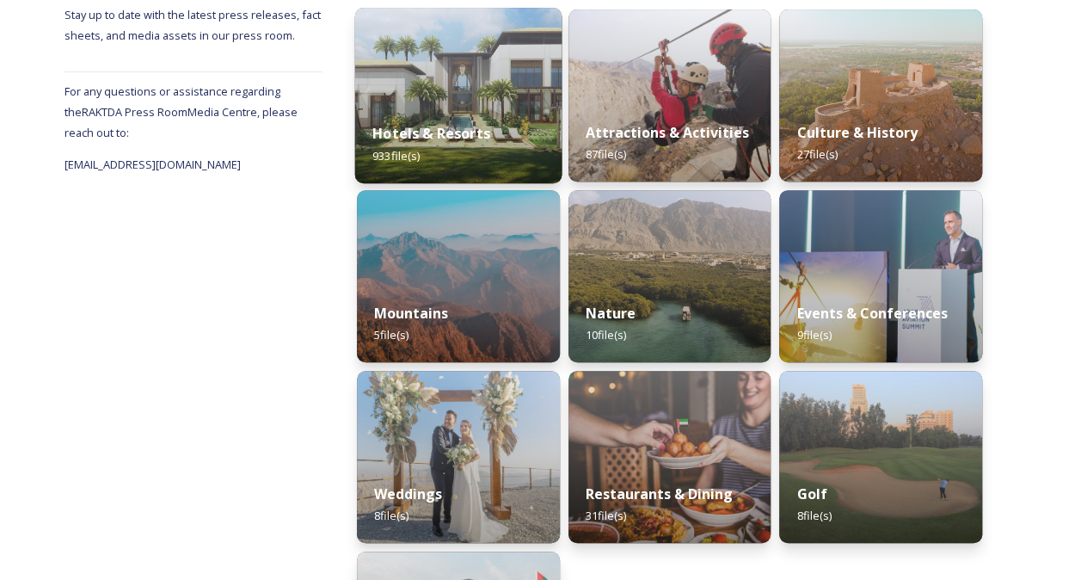
click at [460, 100] on img at bounding box center [458, 95] width 206 height 175
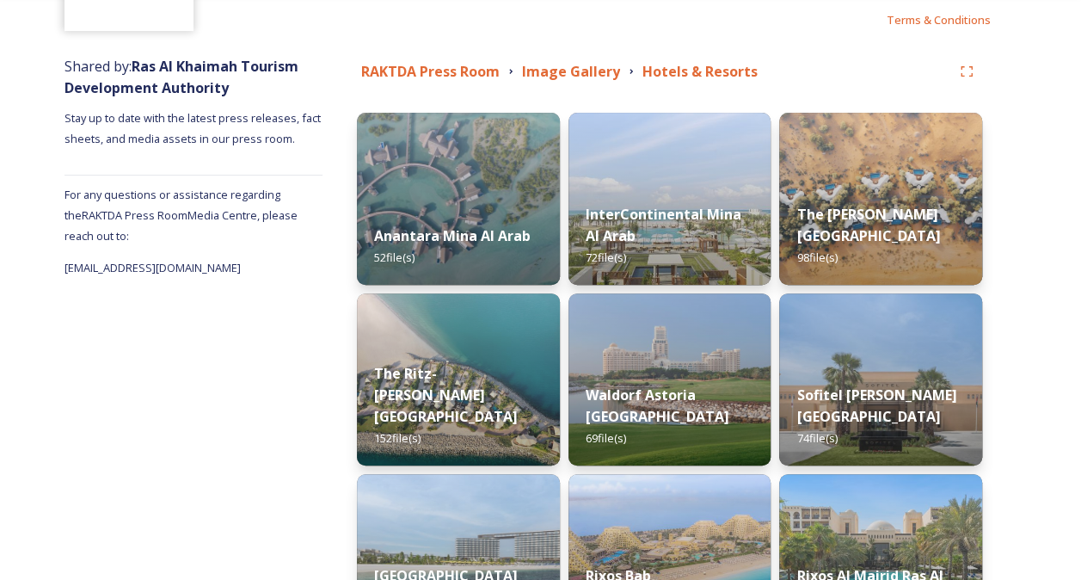
scroll to position [165, 0]
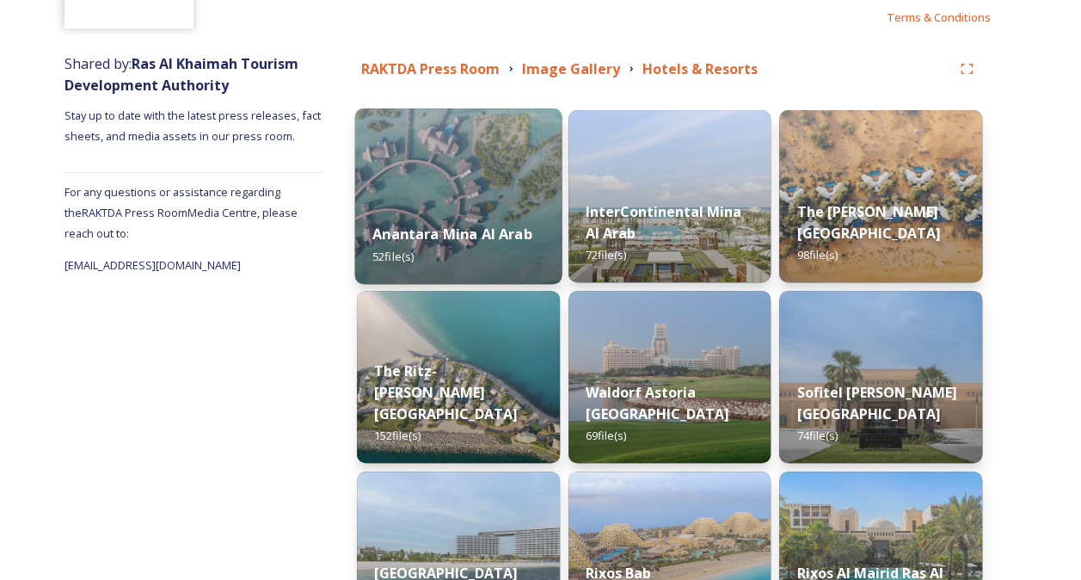
click at [488, 225] on strong "Anantara Mina Al Arab" at bounding box center [452, 233] width 160 height 19
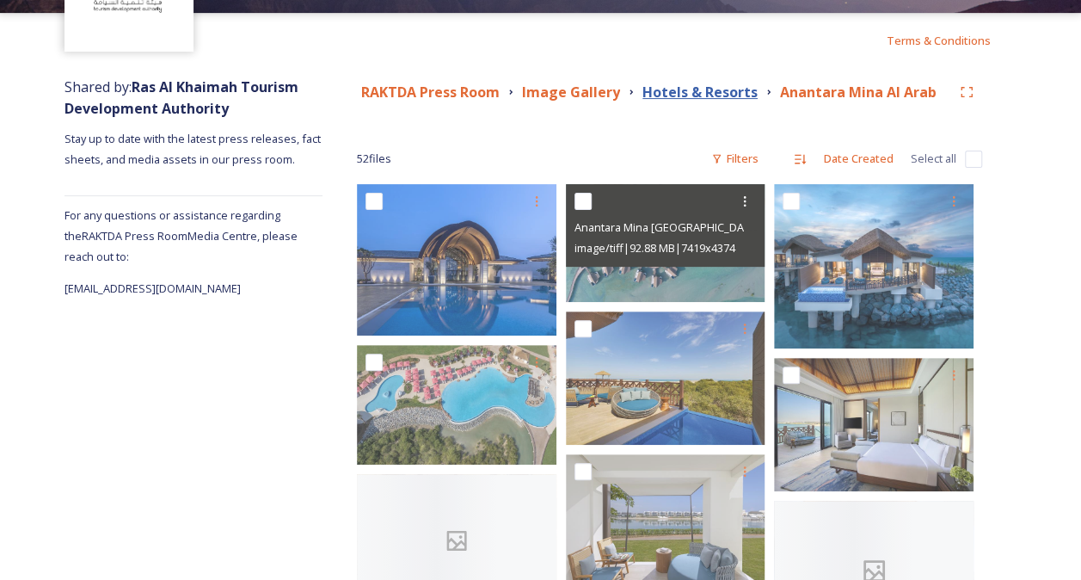
scroll to position [144, 0]
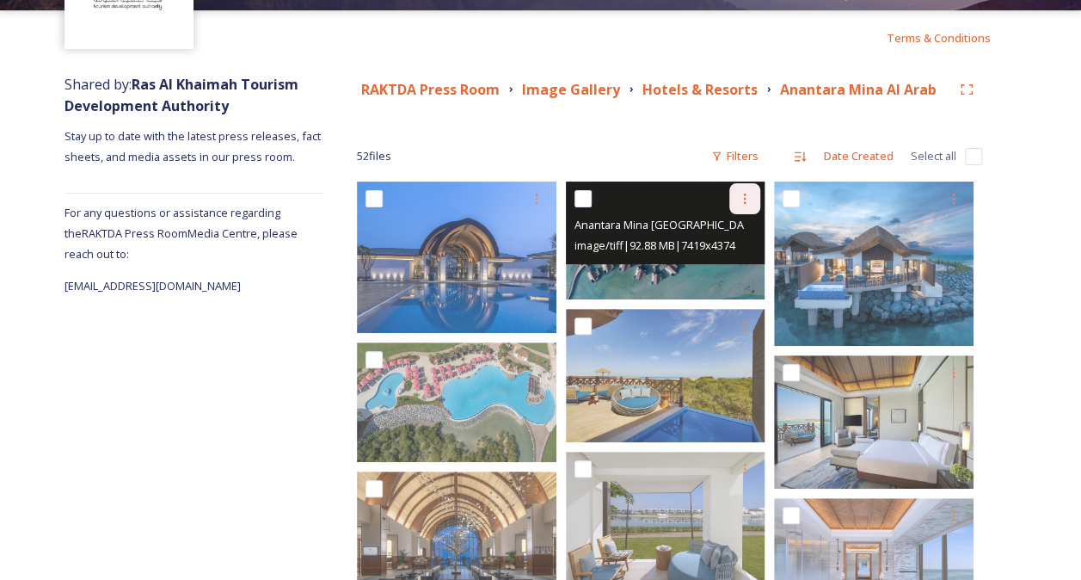
click at [752, 206] on div at bounding box center [744, 198] width 31 height 31
click at [727, 272] on span "Download" at bounding box center [724, 269] width 52 height 16
click at [738, 200] on icon at bounding box center [745, 199] width 14 height 14
click at [732, 274] on span "Download" at bounding box center [724, 269] width 52 height 16
click at [740, 191] on div at bounding box center [744, 198] width 31 height 31
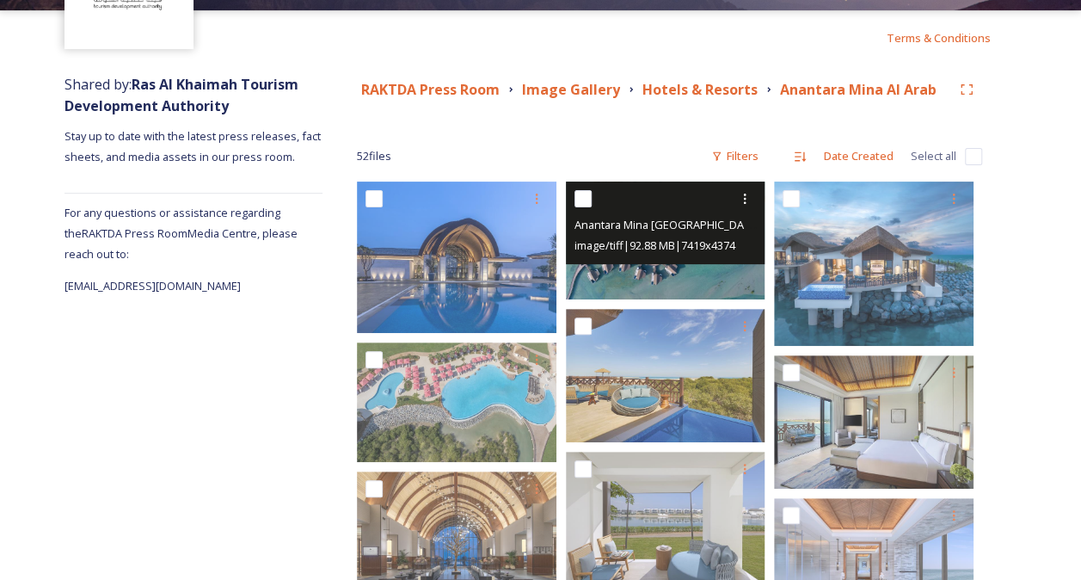
click at [669, 280] on img at bounding box center [665, 240] width 199 height 118
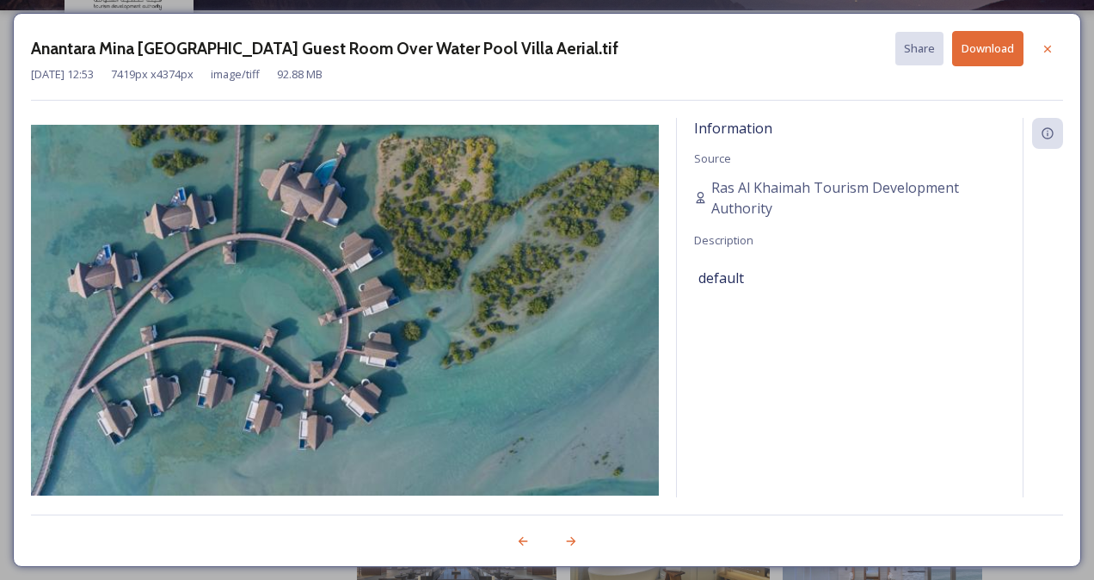
click at [986, 43] on button "Download" at bounding box center [987, 48] width 71 height 35
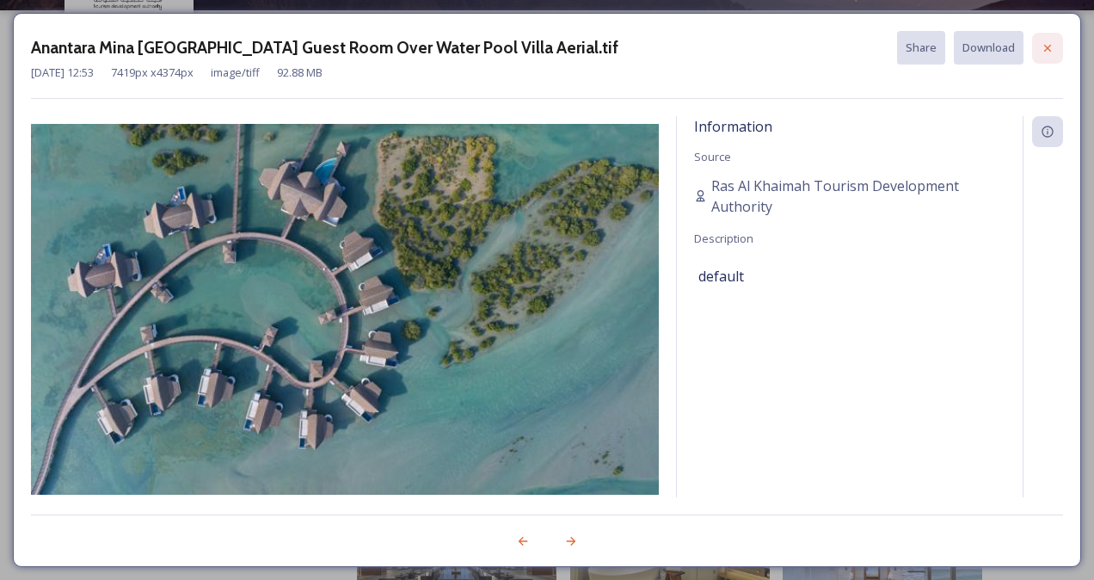
click at [1052, 50] on icon at bounding box center [1047, 48] width 14 height 14
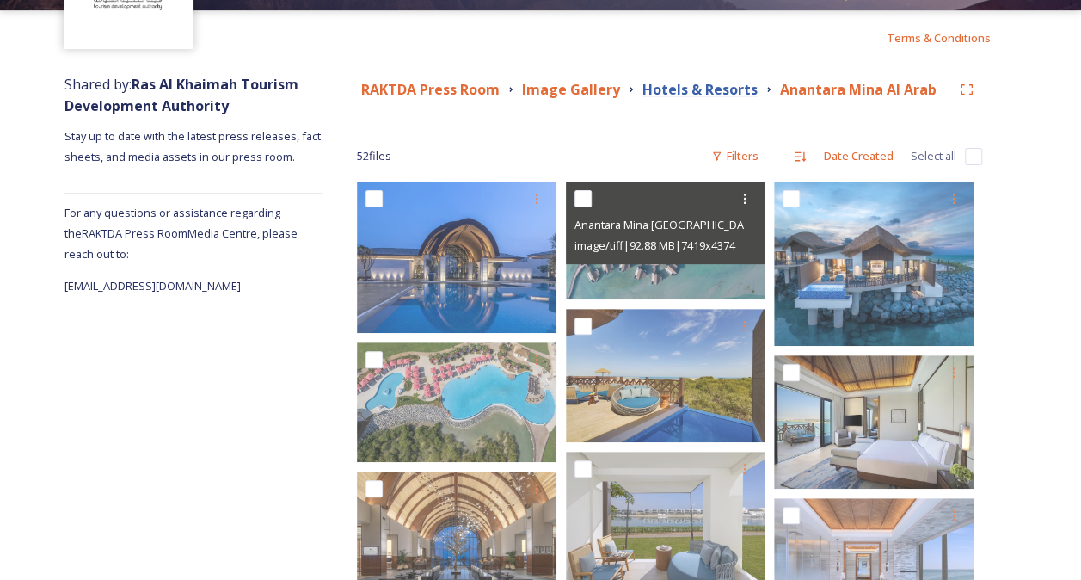
click at [734, 92] on strong "Hotels & Resorts" at bounding box center [699, 89] width 115 height 19
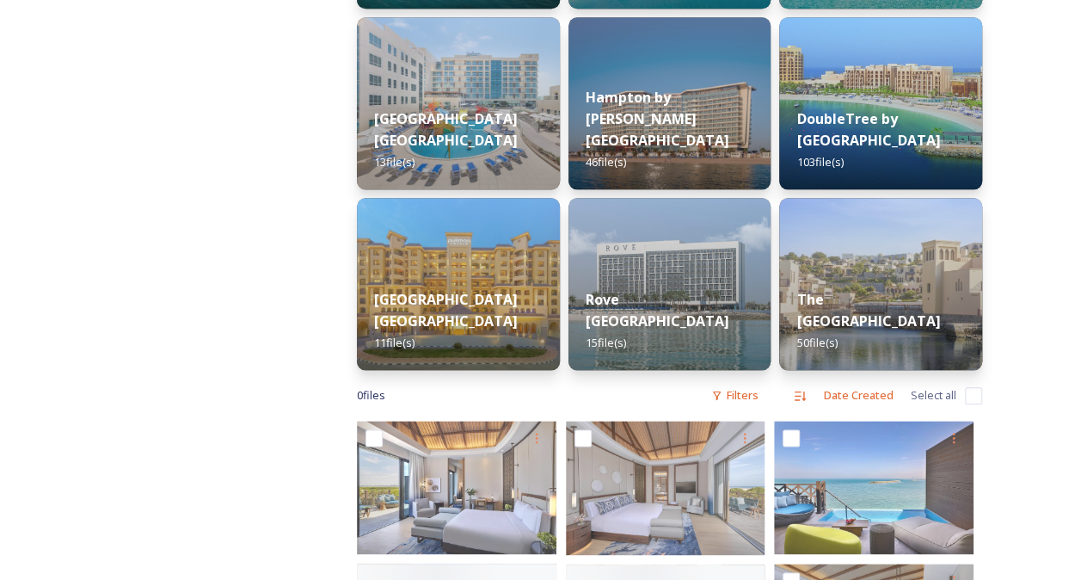
scroll to position [802, 0]
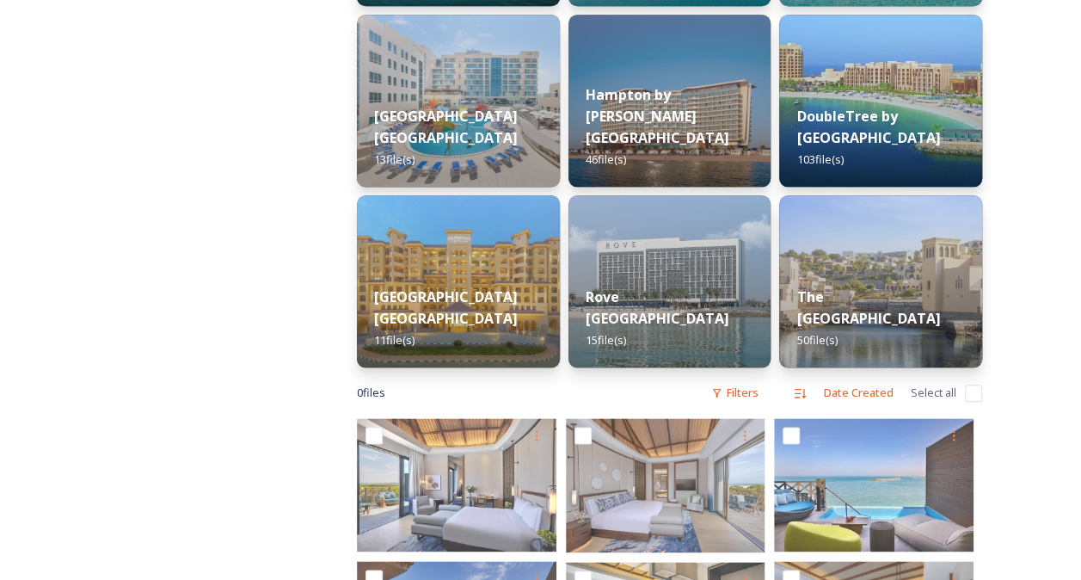
click at [1020, 369] on div "Shared by: Ras Al Khaimah Tourism Development Authority Stay up to date with th…" at bounding box center [540, 214] width 1081 height 1612
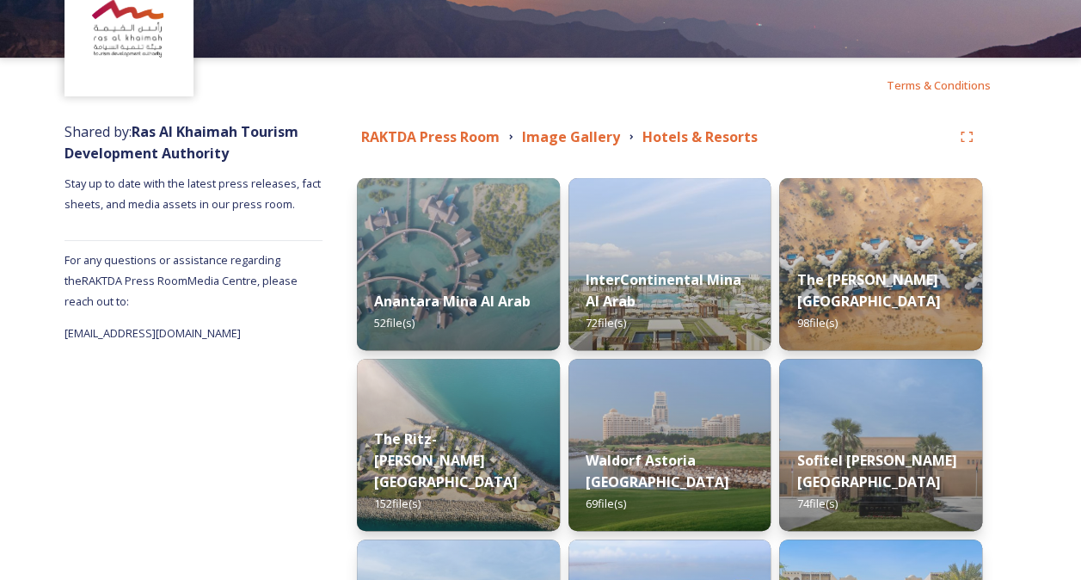
scroll to position [0, 0]
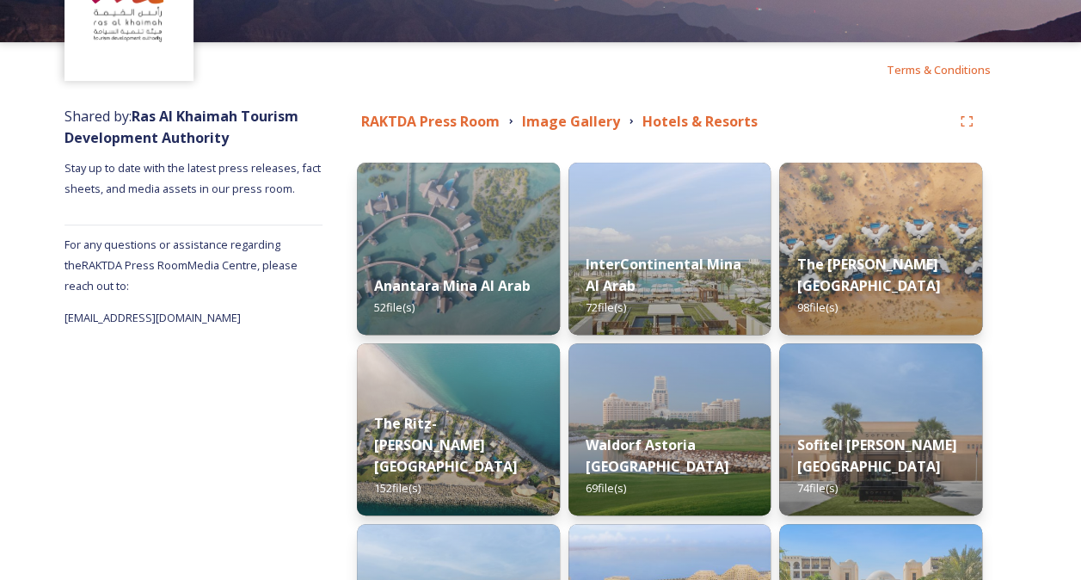
scroll to position [120, 0]
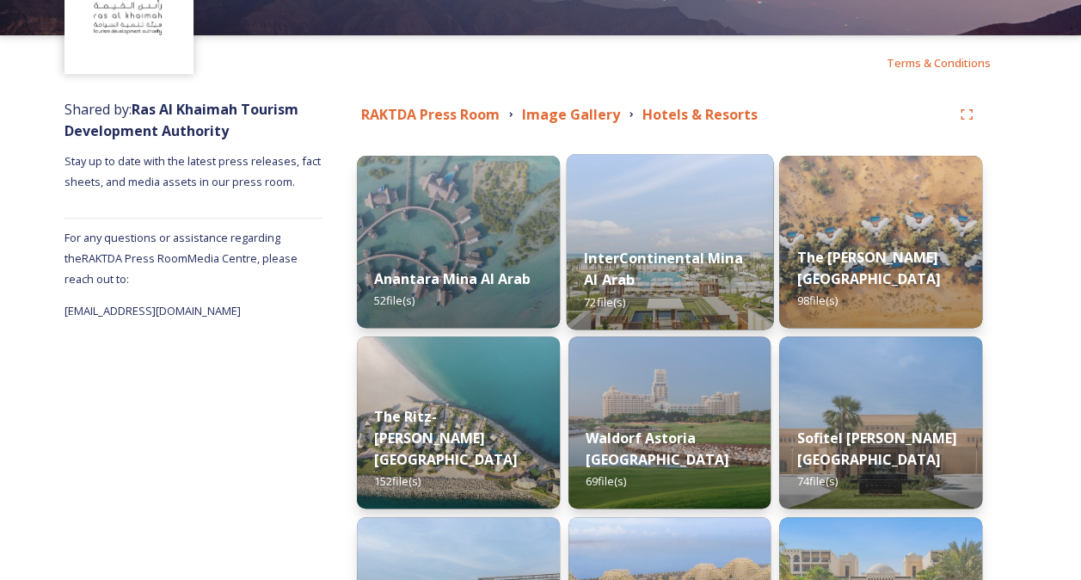
click at [727, 249] on strong "InterContinental Mina Al Arab" at bounding box center [663, 268] width 159 height 41
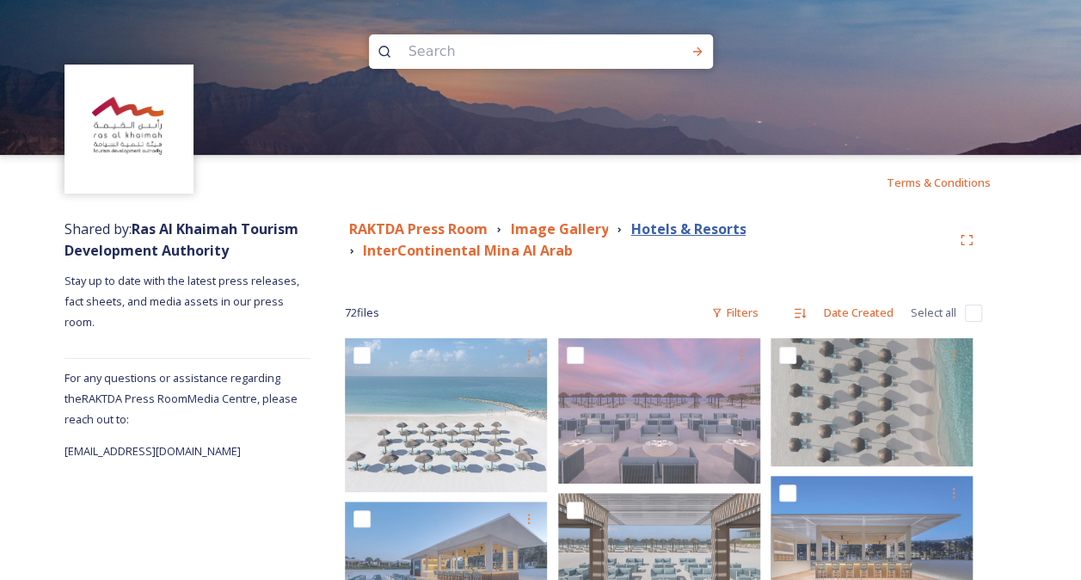
click at [687, 228] on strong "Hotels & Resorts" at bounding box center [687, 228] width 115 height 19
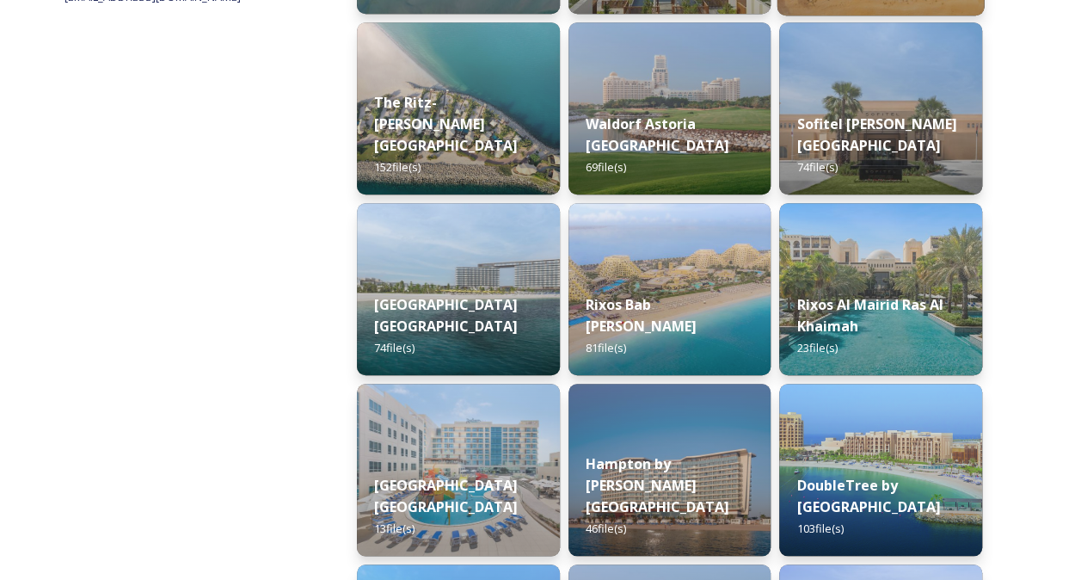
scroll to position [434, 0]
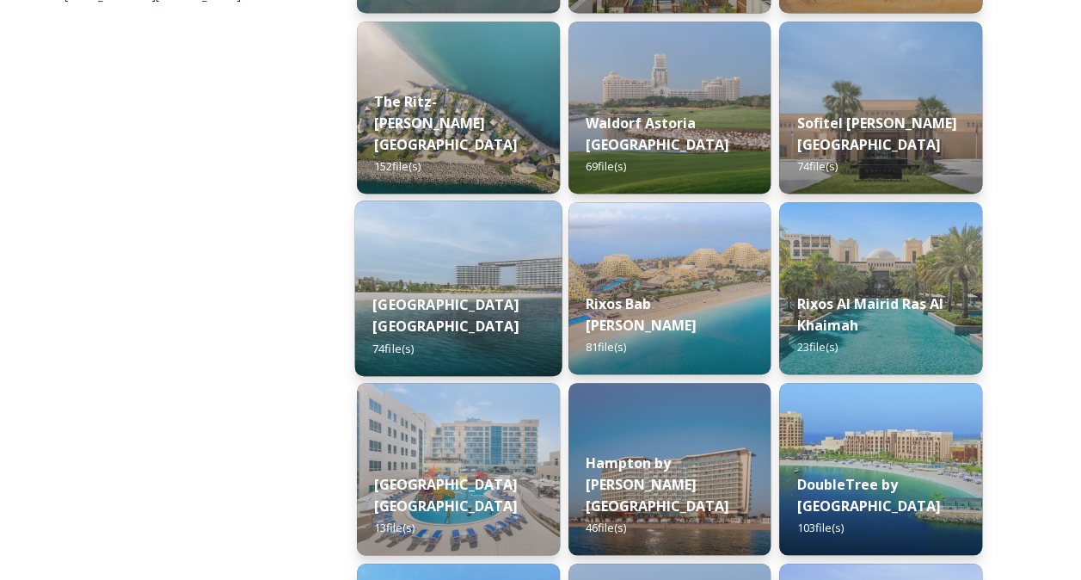
click at [506, 294] on div "[GEOGRAPHIC_DATA] [GEOGRAPHIC_DATA] 74 file(s)" at bounding box center [458, 326] width 206 height 100
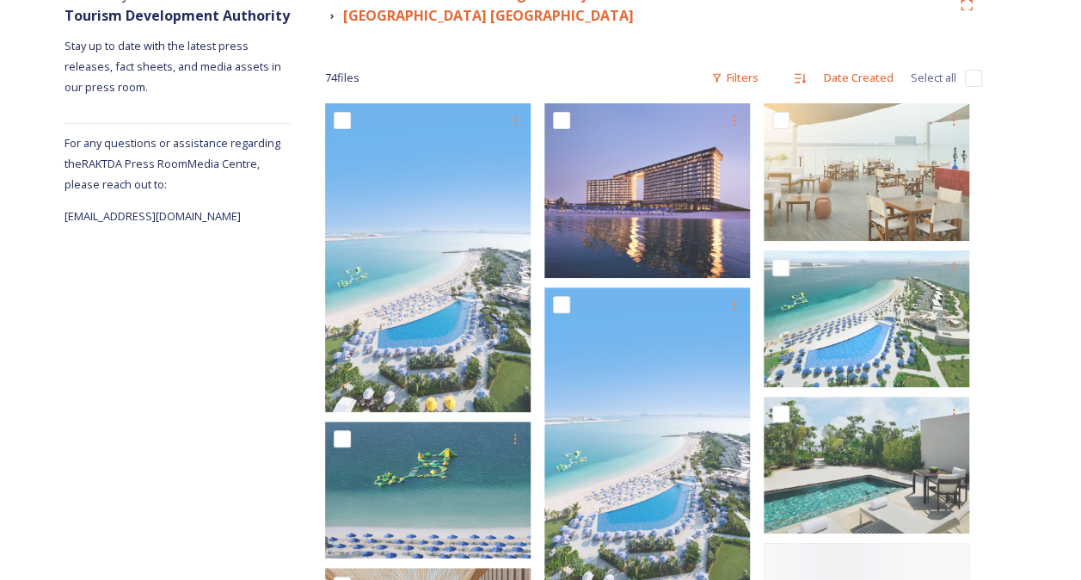
scroll to position [236, 0]
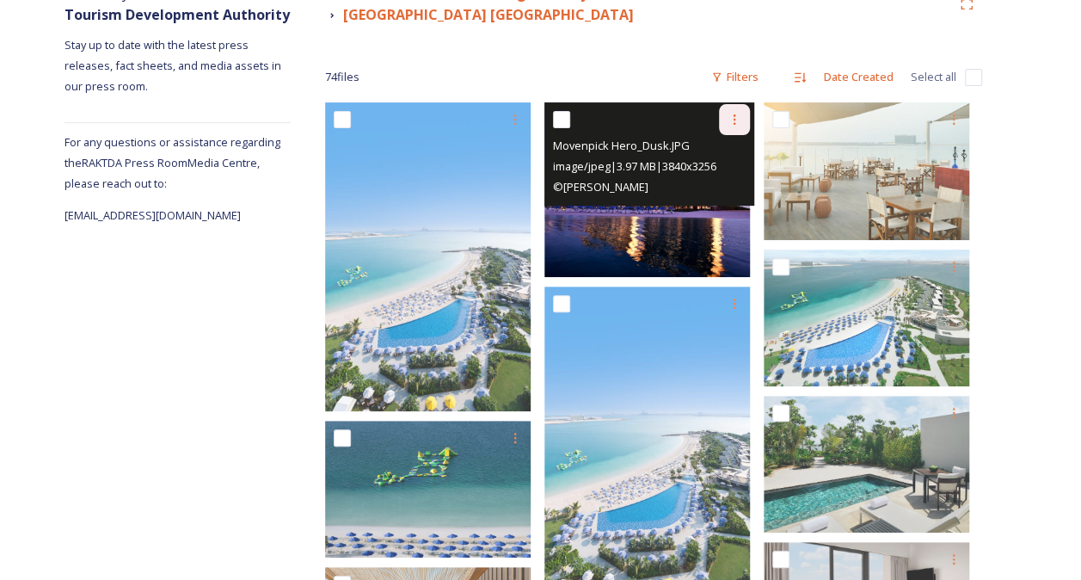
click at [738, 116] on icon at bounding box center [734, 120] width 14 height 14
click at [725, 188] on span "Download" at bounding box center [714, 190] width 52 height 16
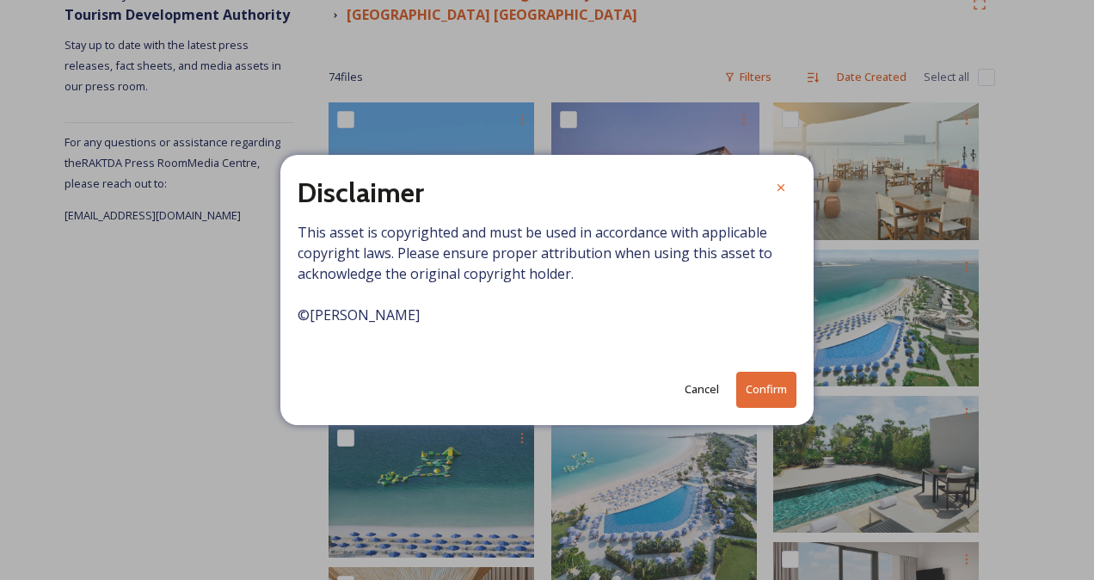
click at [766, 392] on button "Confirm" at bounding box center [766, 388] width 60 height 35
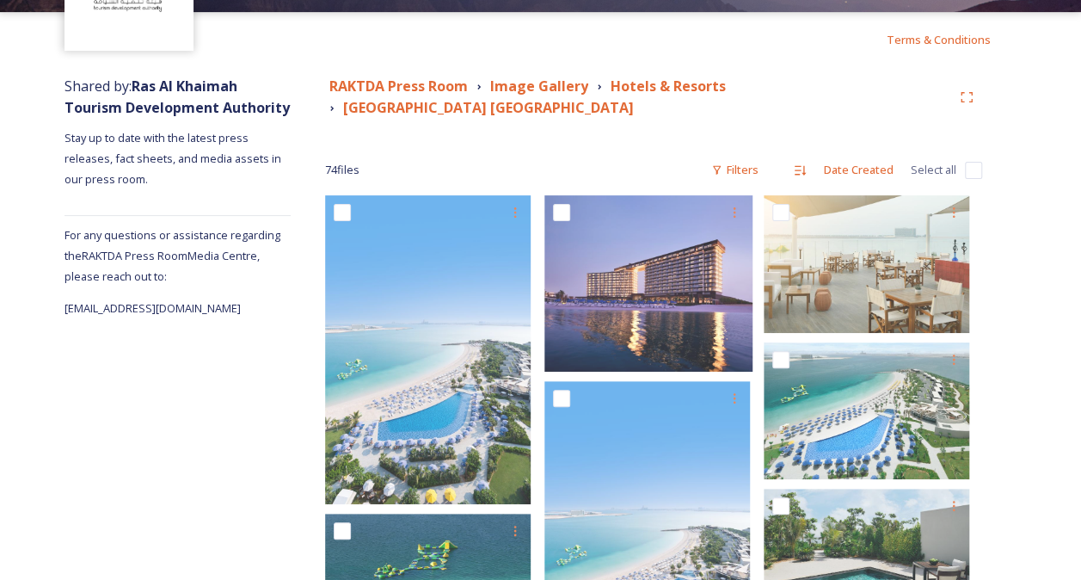
scroll to position [41, 0]
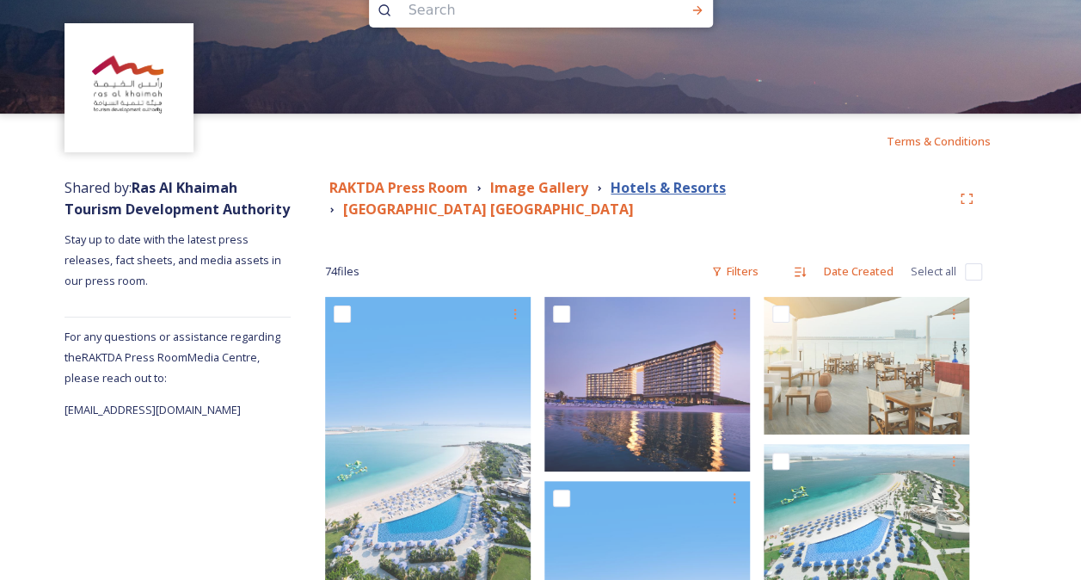
click at [694, 187] on strong "Hotels & Resorts" at bounding box center [668, 187] width 115 height 19
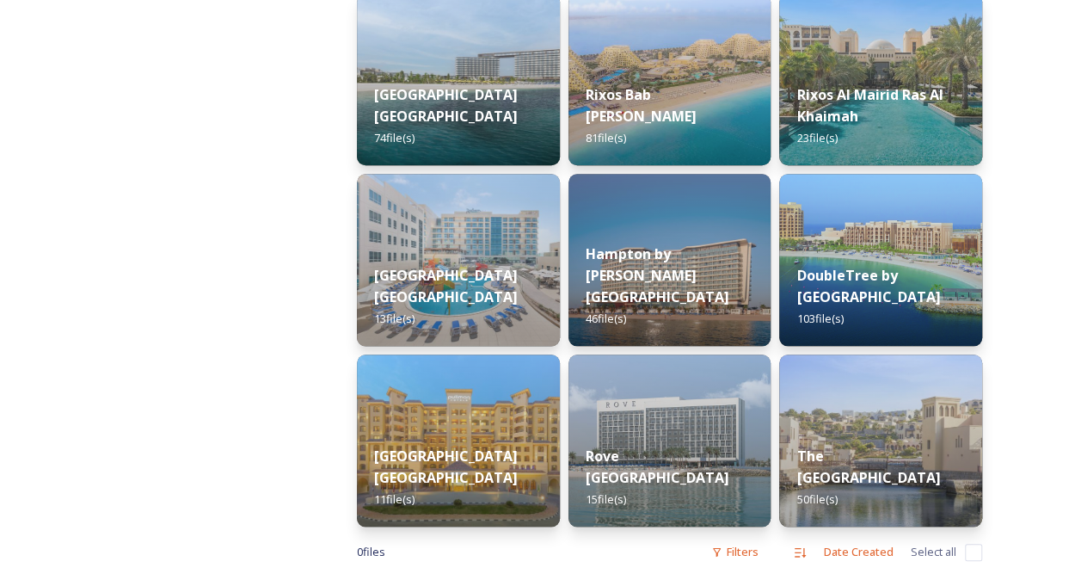
scroll to position [670, 0]
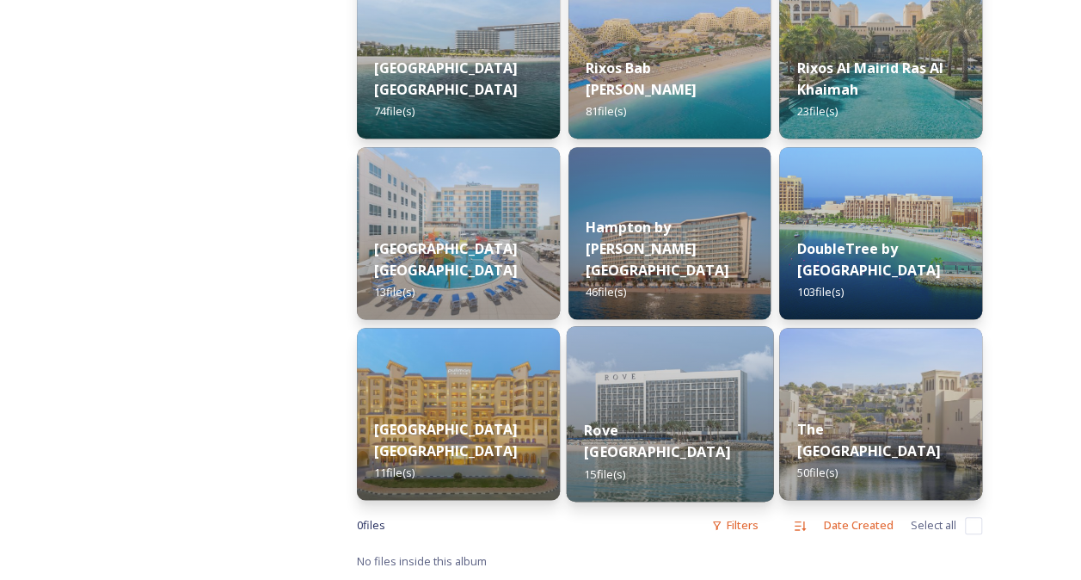
click at [704, 443] on strong "Rove [GEOGRAPHIC_DATA]" at bounding box center [657, 440] width 146 height 41
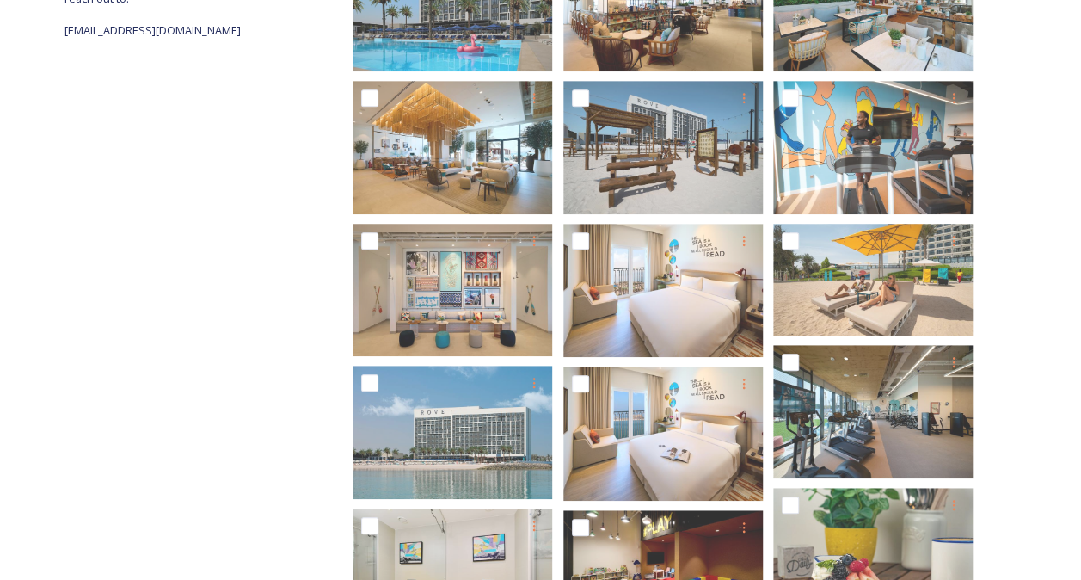
scroll to position [401, 0]
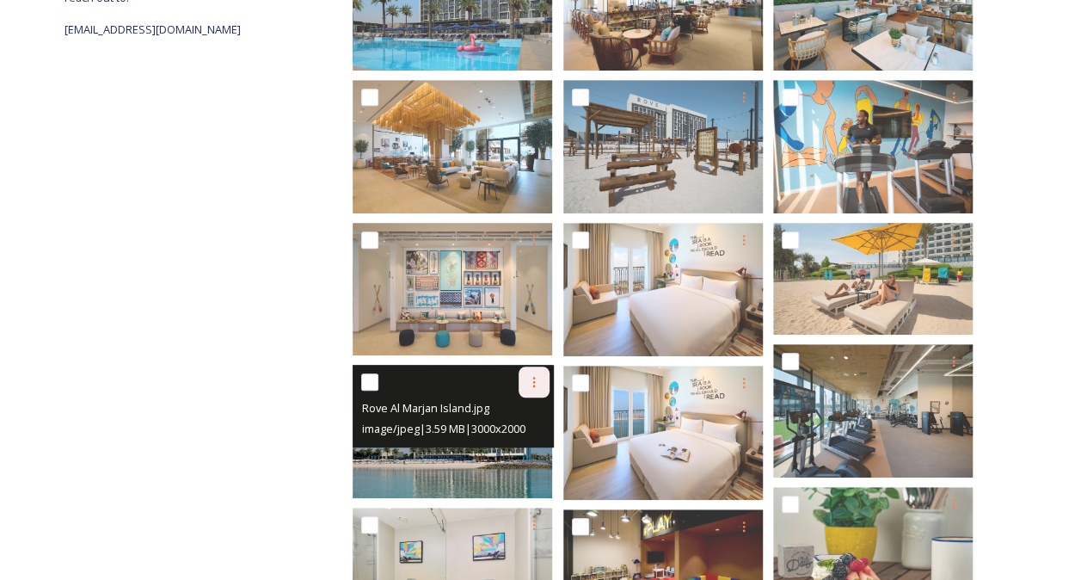
click at [535, 377] on icon at bounding box center [533, 382] width 3 height 10
click at [513, 445] on span "Download" at bounding box center [514, 453] width 52 height 16
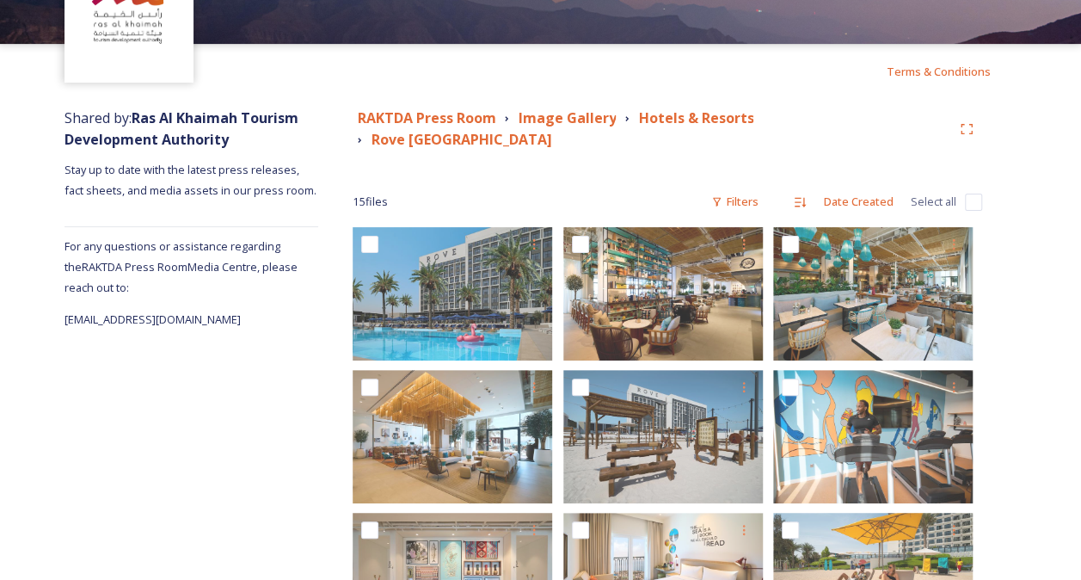
scroll to position [108, 0]
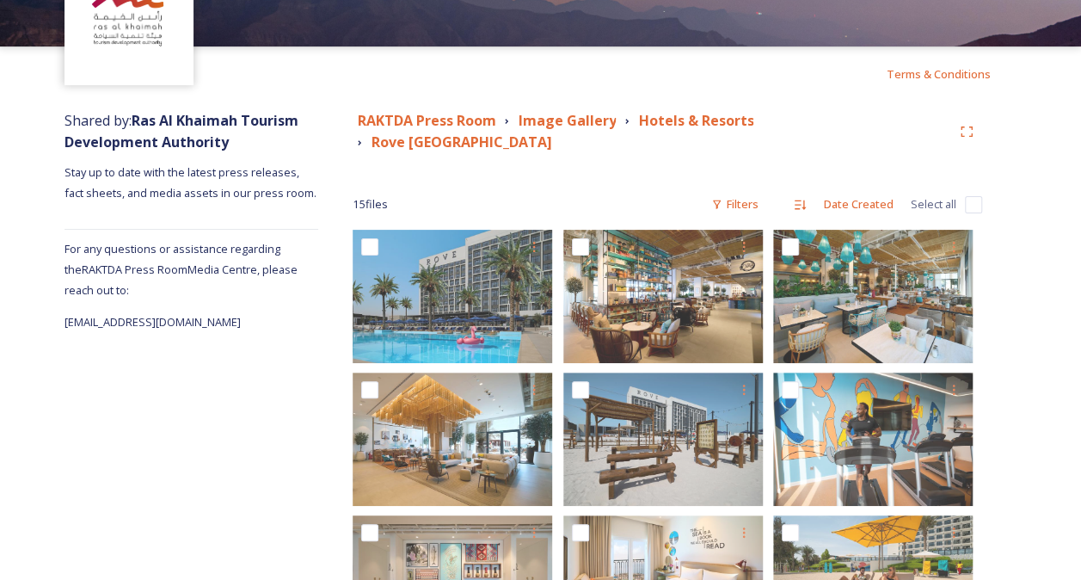
click at [612, 187] on div "15 file s Filters Date Created Select all" at bounding box center [667, 204] width 629 height 34
